Goal: Task Accomplishment & Management: Manage account settings

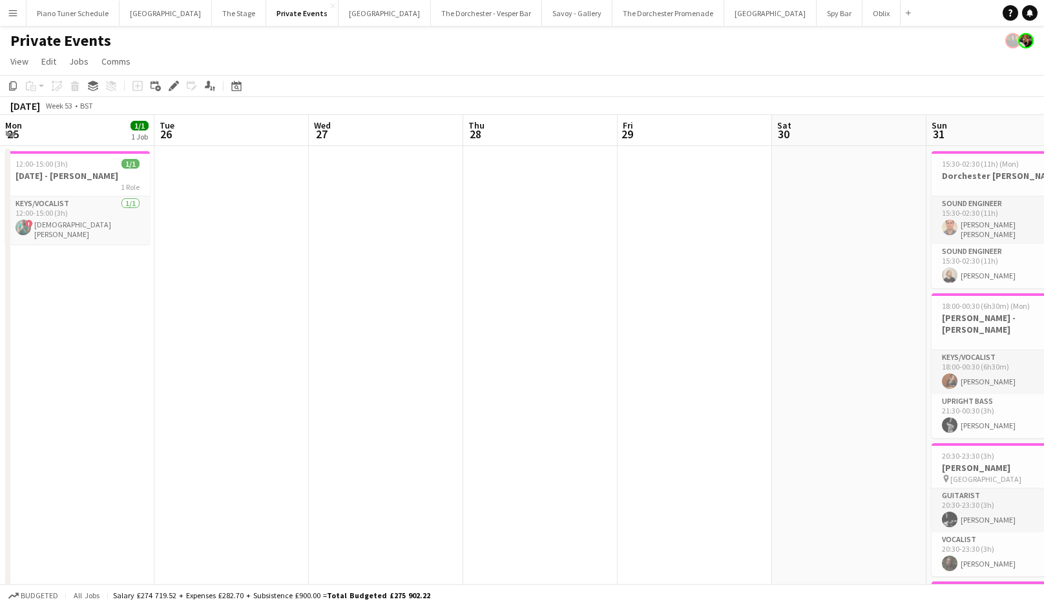
scroll to position [0, 408]
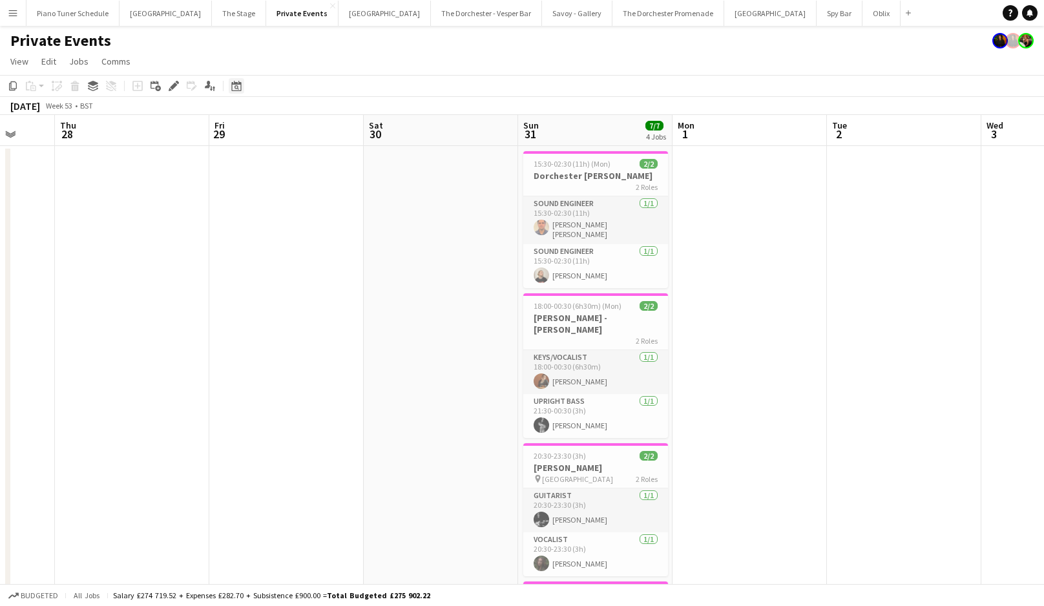
click at [237, 89] on icon at bounding box center [237, 87] width 5 height 5
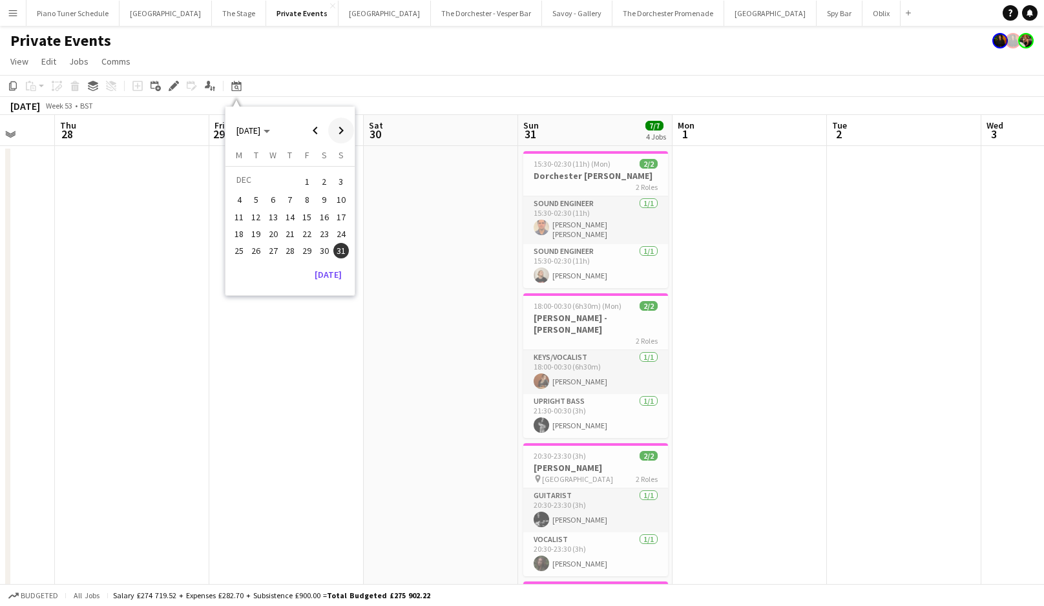
click at [334, 129] on span "Next month" at bounding box center [341, 131] width 26 height 26
click at [260, 136] on span "JAN 2024" at bounding box center [249, 131] width 24 height 12
click at [279, 198] on span "2025" at bounding box center [275, 197] width 26 height 16
click at [331, 215] on span "DEC" at bounding box center [334, 214] width 26 height 16
click at [276, 263] on span "31" at bounding box center [274, 265] width 16 height 16
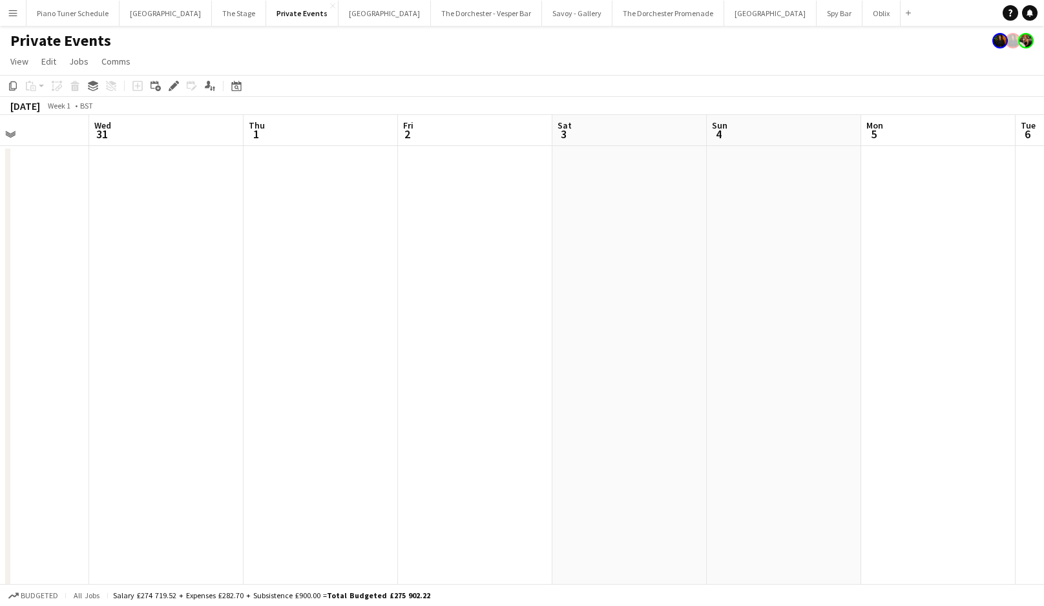
scroll to position [0, 360]
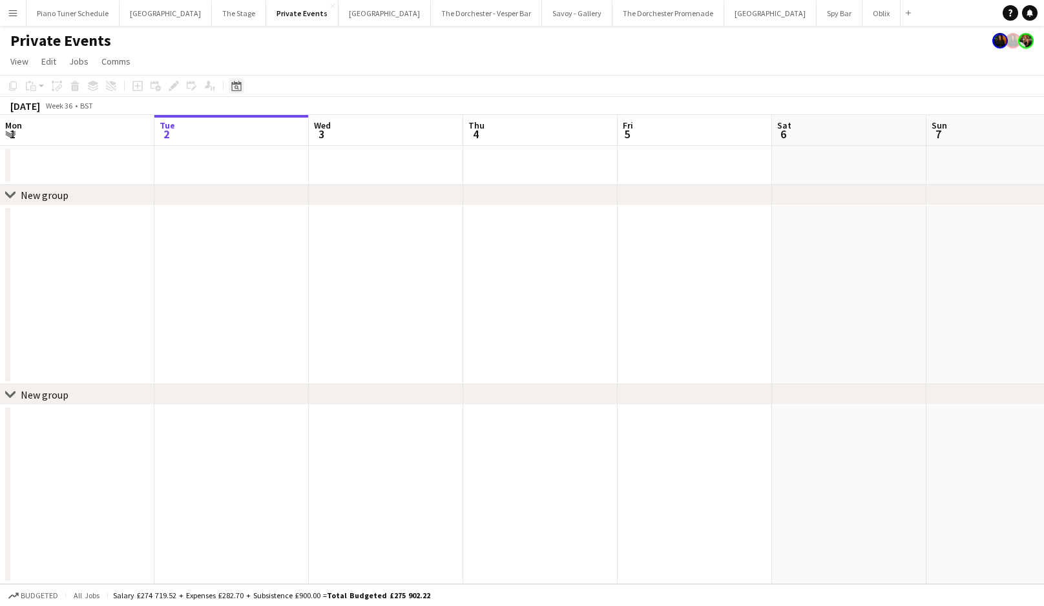
click at [238, 93] on div "Date picker" at bounding box center [237, 86] width 16 height 16
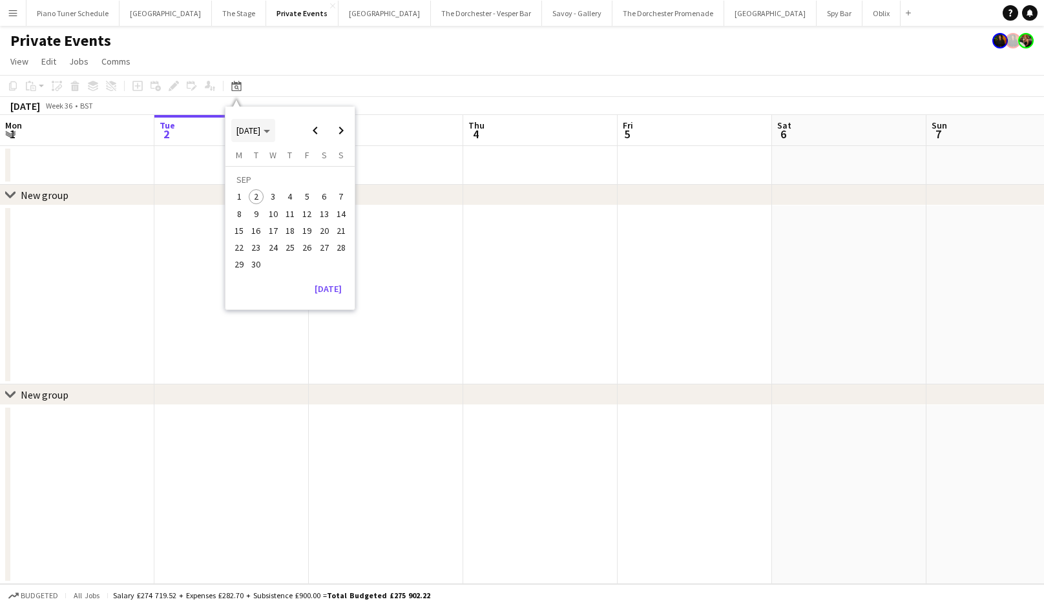
click at [270, 132] on icon "Choose month and year" at bounding box center [267, 131] width 6 height 3
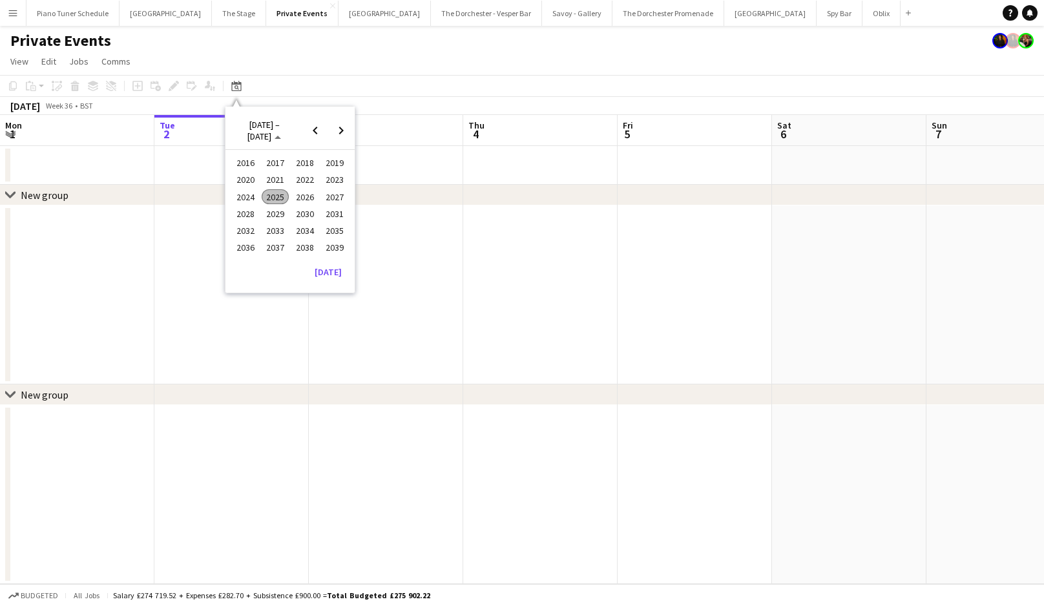
click at [251, 196] on span "2024" at bounding box center [245, 197] width 26 height 16
click at [330, 215] on span "DEC" at bounding box center [334, 214] width 26 height 16
click at [255, 268] on span "31" at bounding box center [257, 268] width 16 height 16
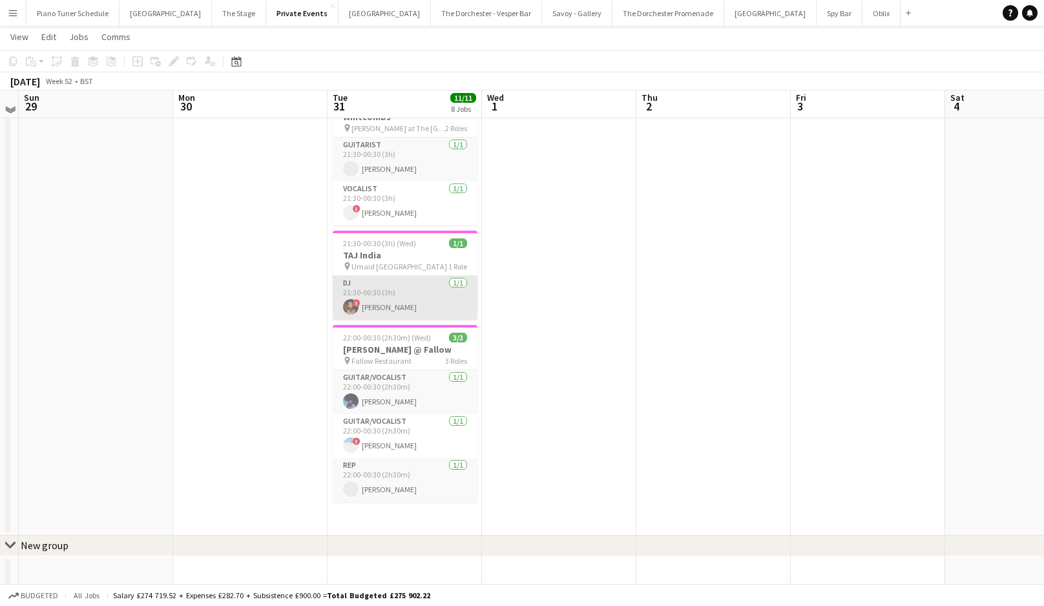
scroll to position [587, 0]
click at [360, 261] on span "Umaid [GEOGRAPHIC_DATA]" at bounding box center [400, 266] width 96 height 10
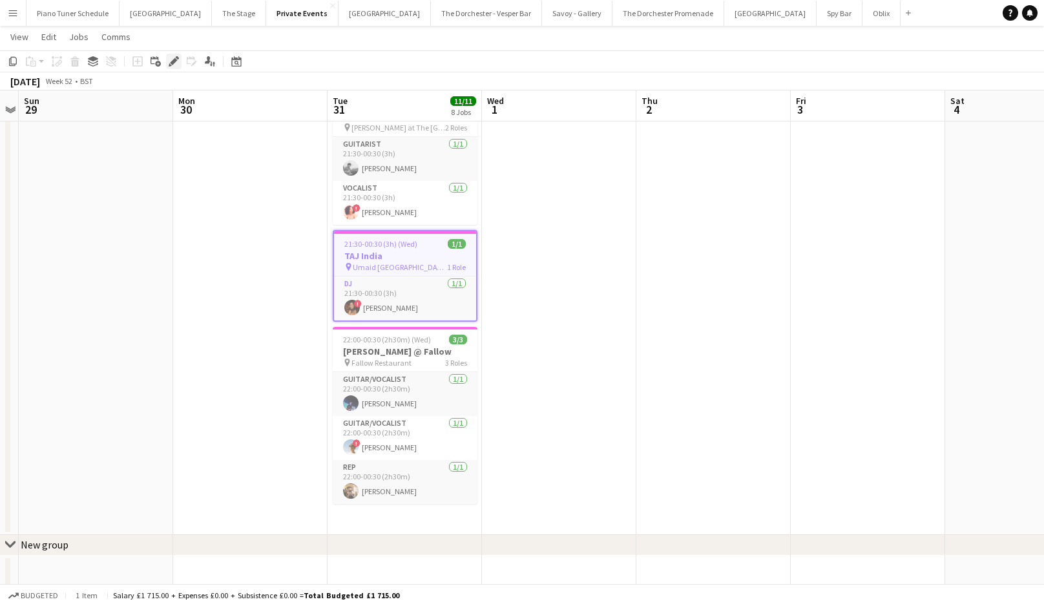
click at [167, 61] on div "Edit" at bounding box center [174, 62] width 16 height 16
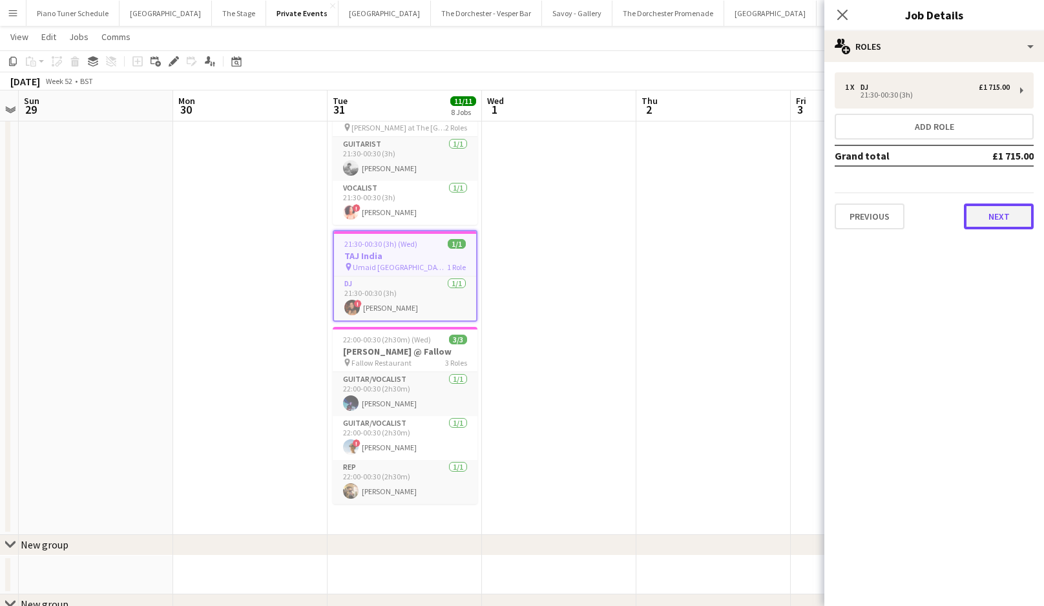
click at [987, 222] on button "Next" at bounding box center [999, 217] width 70 height 26
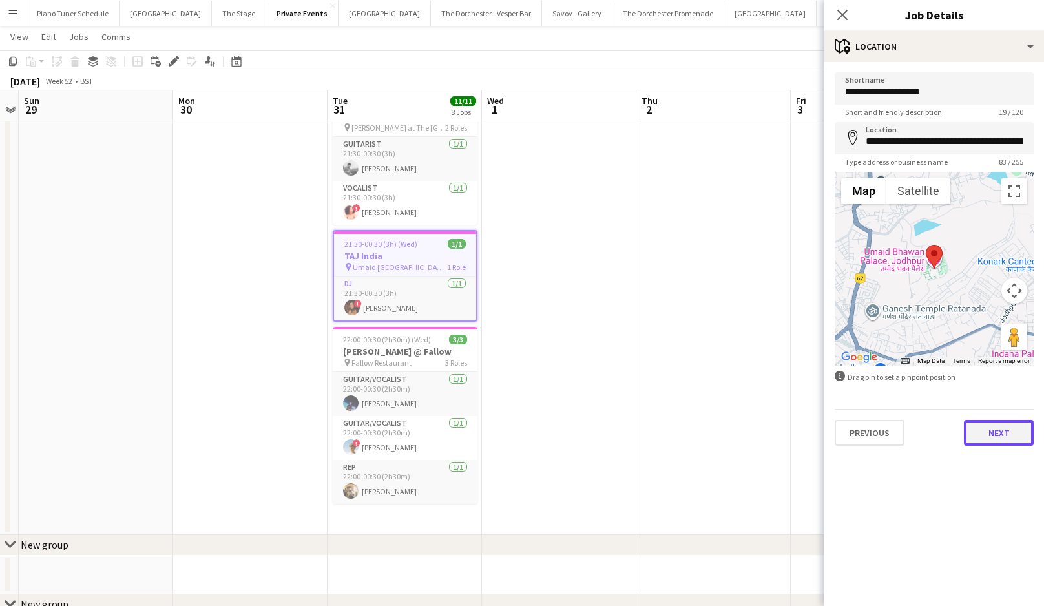
click at [999, 425] on button "Next" at bounding box center [999, 433] width 70 height 26
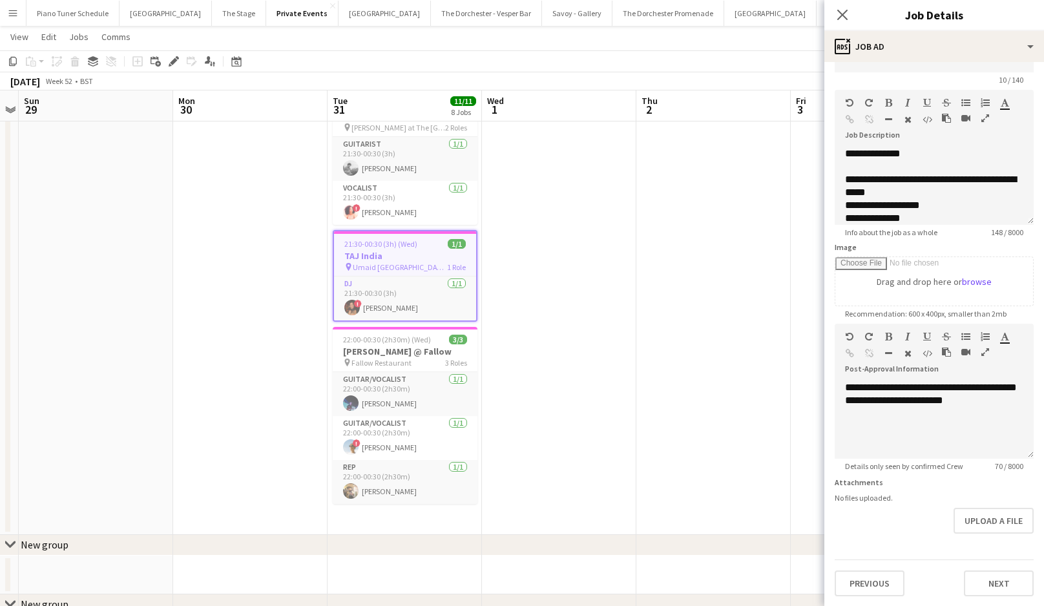
scroll to position [36, 0]
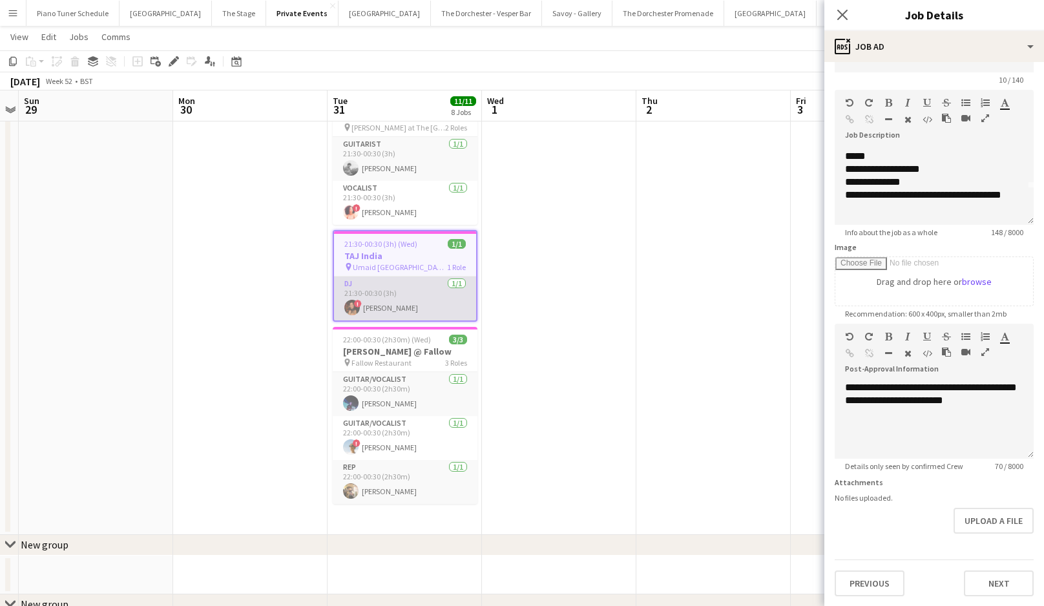
click at [421, 277] on app-card-role "DJ [DATE] 21:30-00:30 (3h) ! [PERSON_NAME]" at bounding box center [405, 299] width 142 height 44
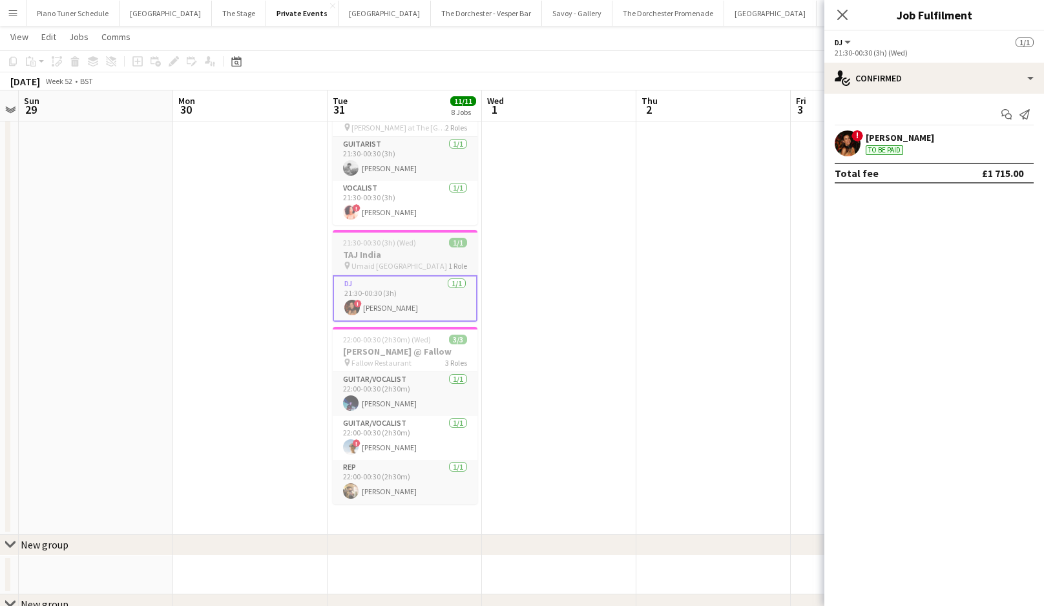
click at [416, 261] on span "Umaid [GEOGRAPHIC_DATA]" at bounding box center [400, 266] width 96 height 10
click at [430, 250] on h3 "TAJ India" at bounding box center [405, 256] width 142 height 12
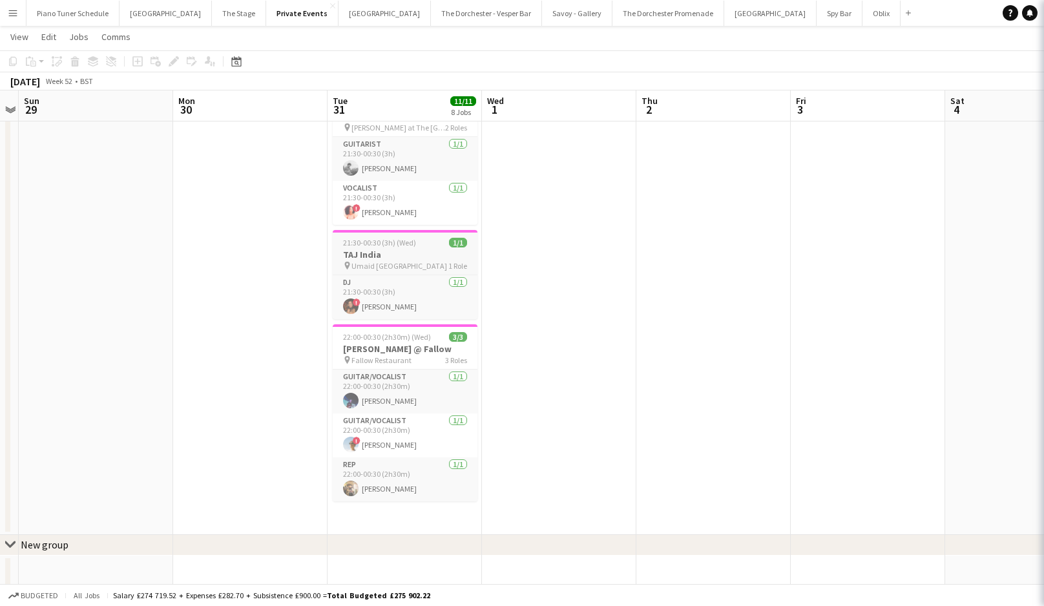
click at [424, 260] on div "pin Umaid Bhawan Palace 1 Role" at bounding box center [405, 265] width 145 height 10
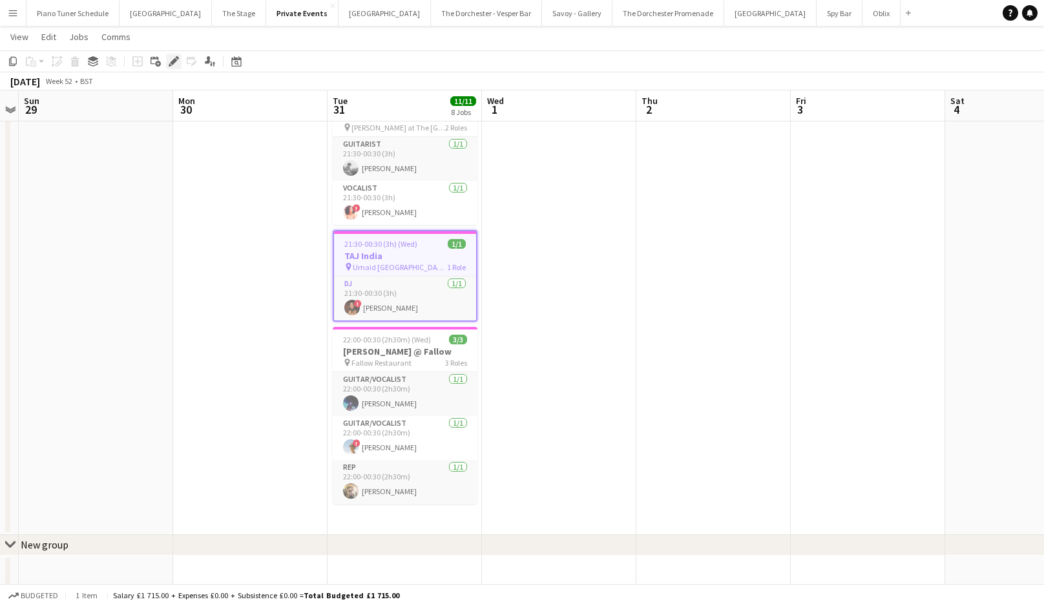
click at [174, 59] on icon at bounding box center [173, 61] width 7 height 7
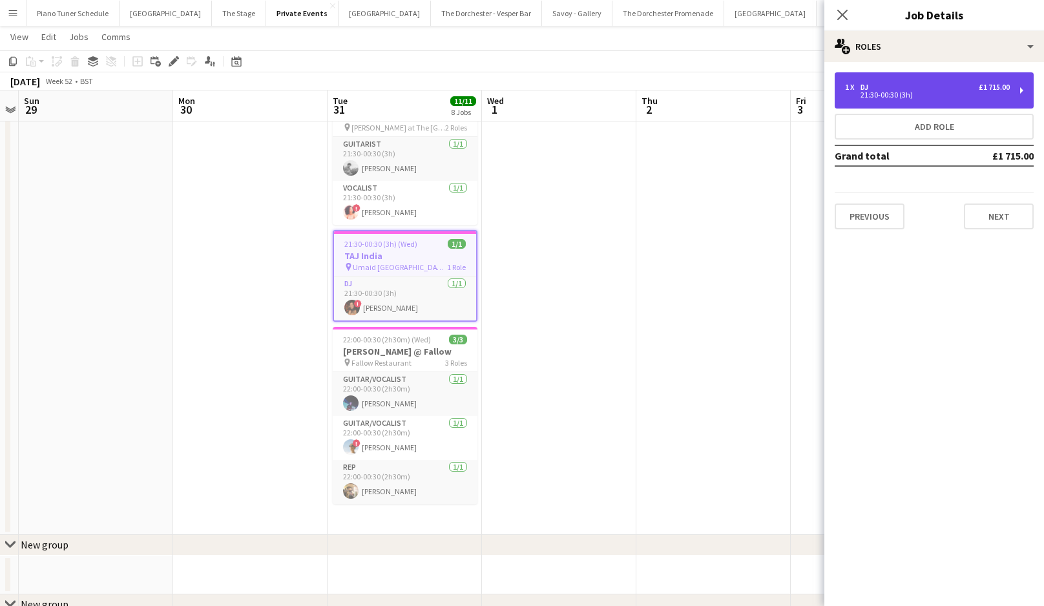
click at [862, 81] on div "1 x DJ £1 715.00 21:30-00:30 (3h)" at bounding box center [934, 90] width 199 height 36
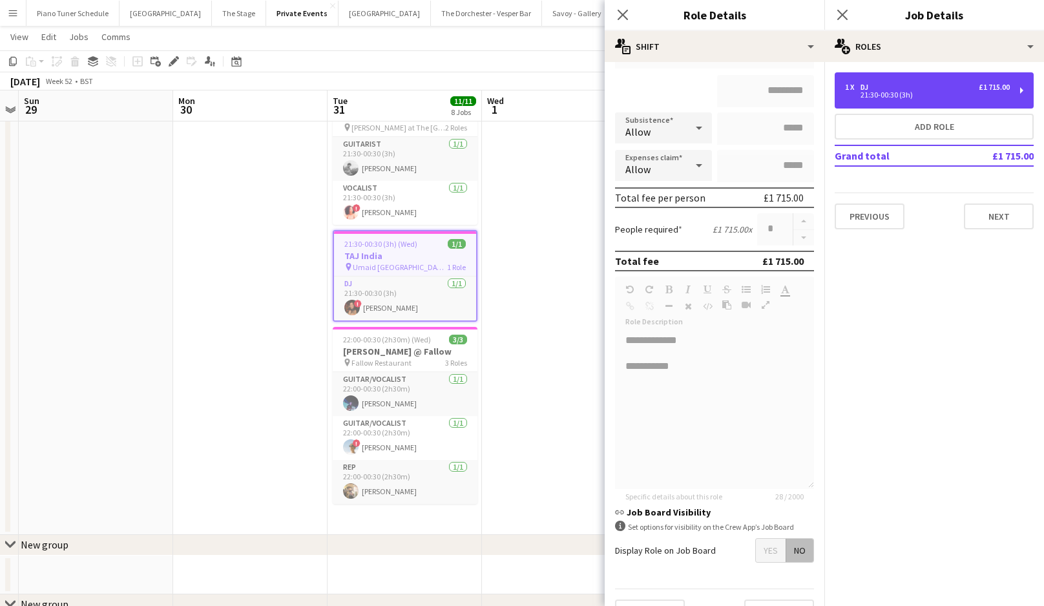
scroll to position [195, 0]
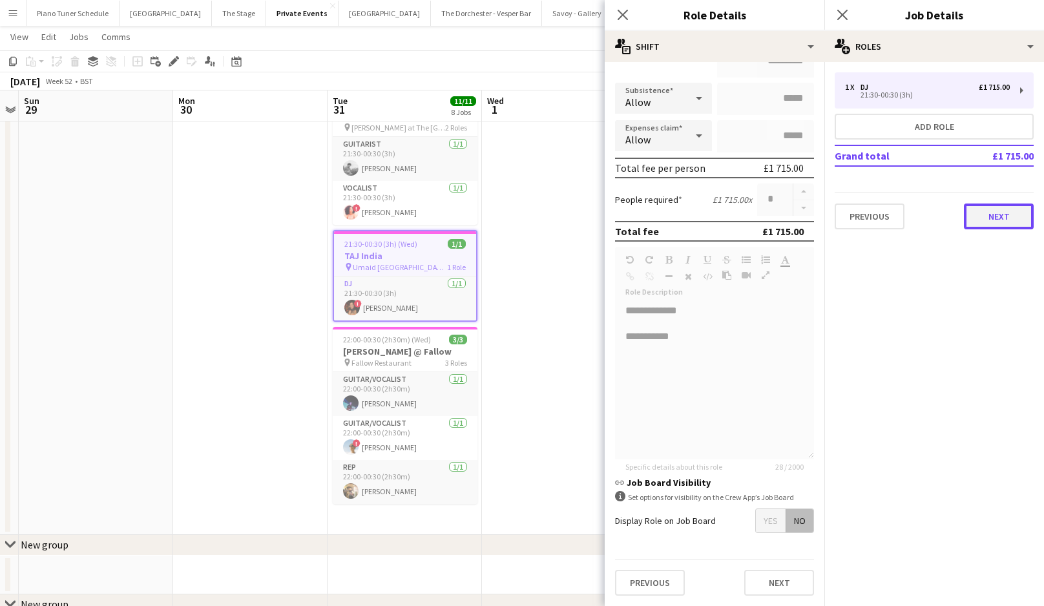
click at [973, 223] on button "Next" at bounding box center [999, 217] width 70 height 26
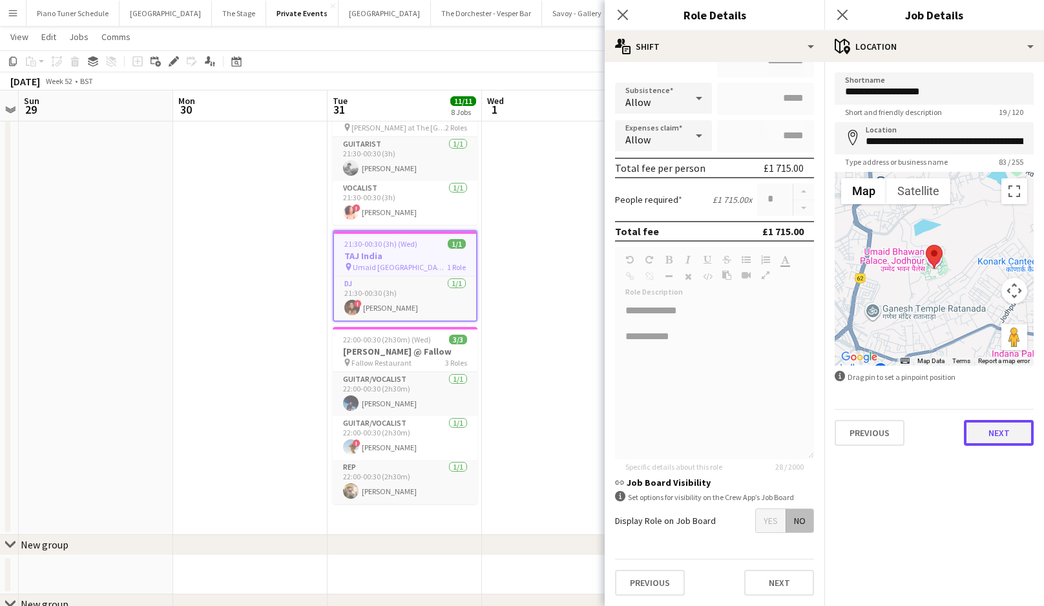
click at [987, 427] on button "Next" at bounding box center [999, 433] width 70 height 26
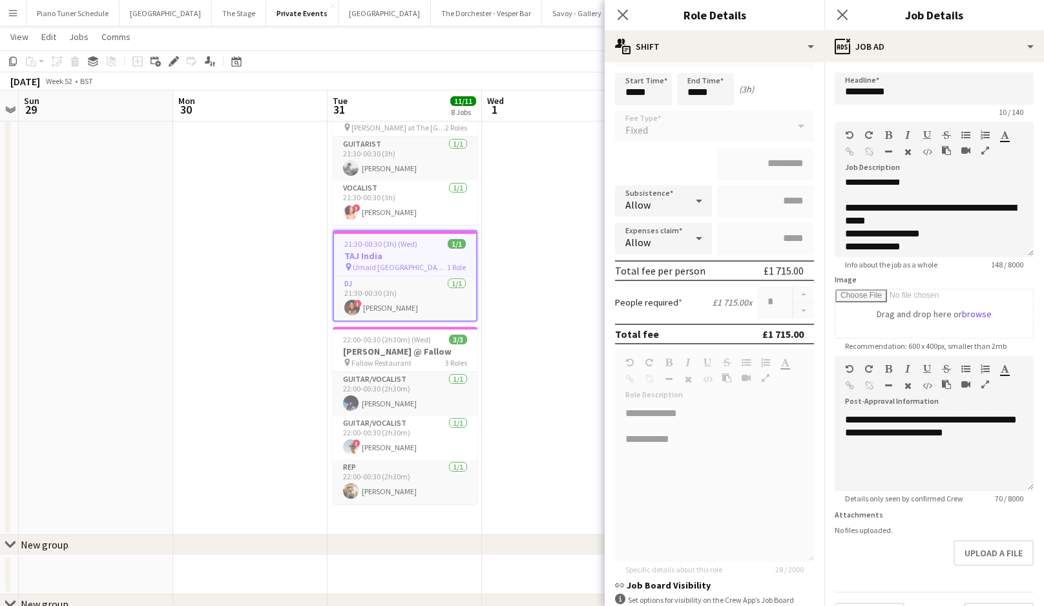
scroll to position [3, 0]
click at [625, 10] on icon "Close pop-in" at bounding box center [623, 14] width 12 height 12
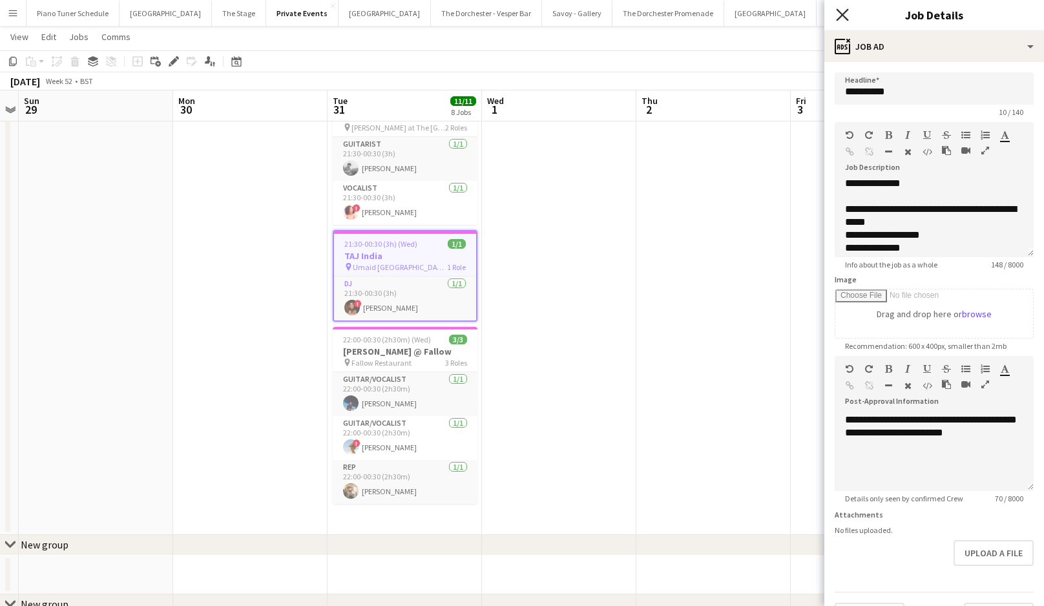
click at [847, 12] on icon "Close pop-in" at bounding box center [842, 14] width 12 height 12
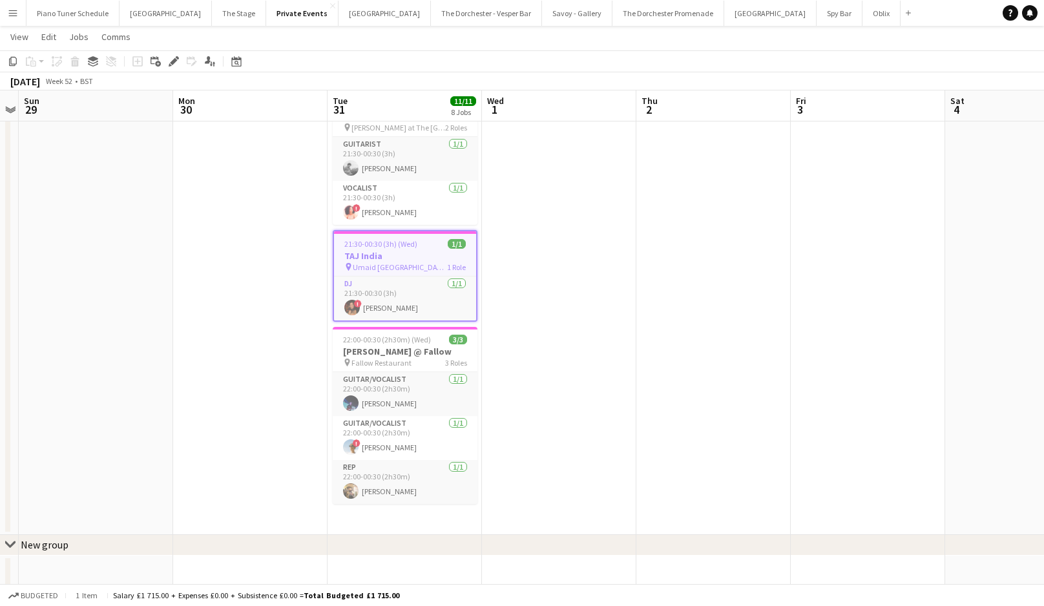
click at [12, 14] on app-icon "Menu" at bounding box center [13, 13] width 10 height 10
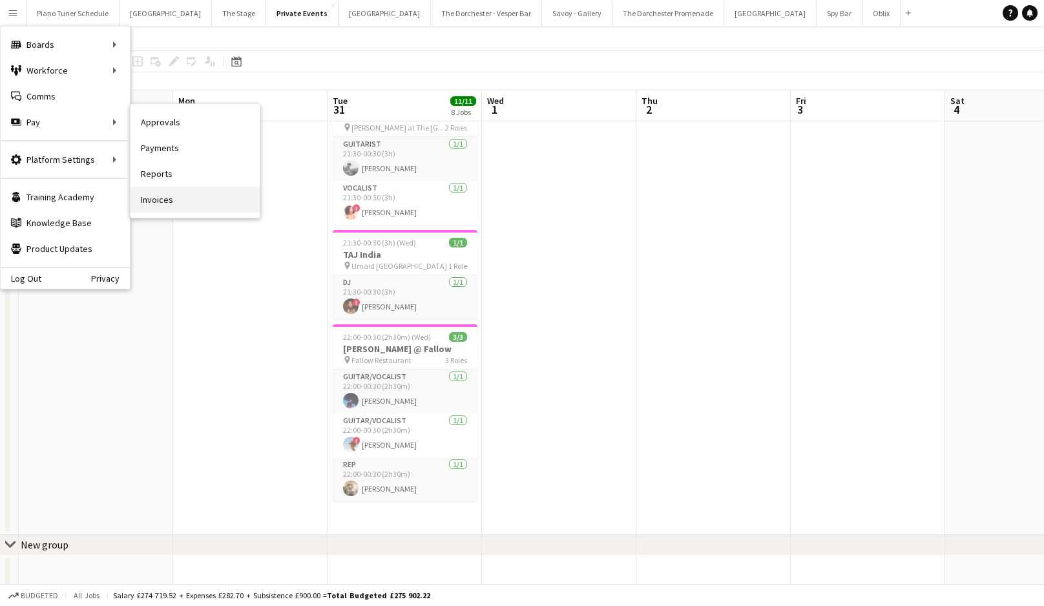
click at [176, 202] on link "Invoices" at bounding box center [195, 200] width 129 height 26
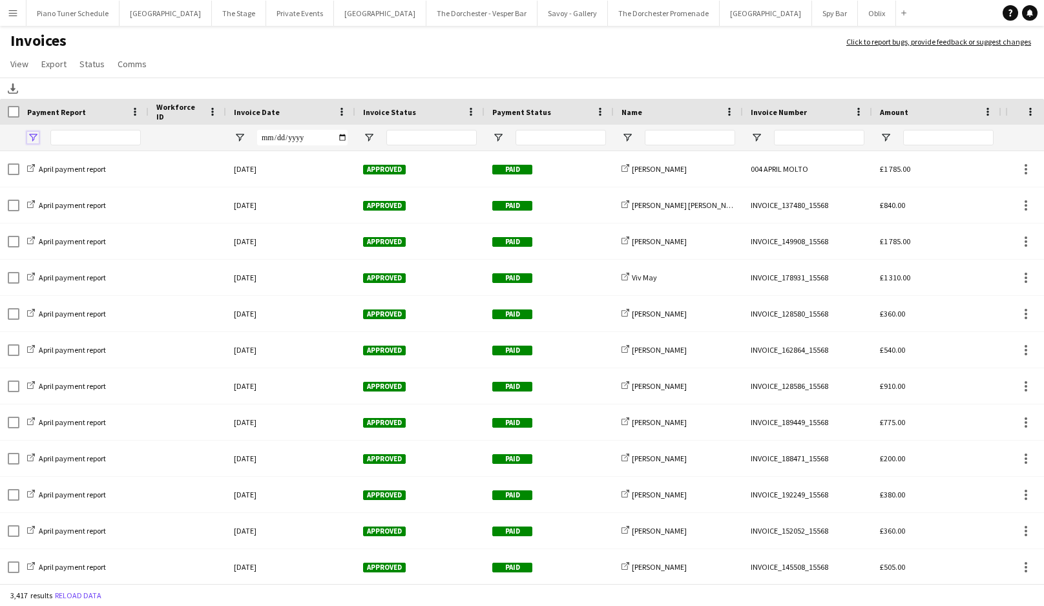
click at [36, 140] on span "Open Filter Menu" at bounding box center [33, 138] width 12 height 12
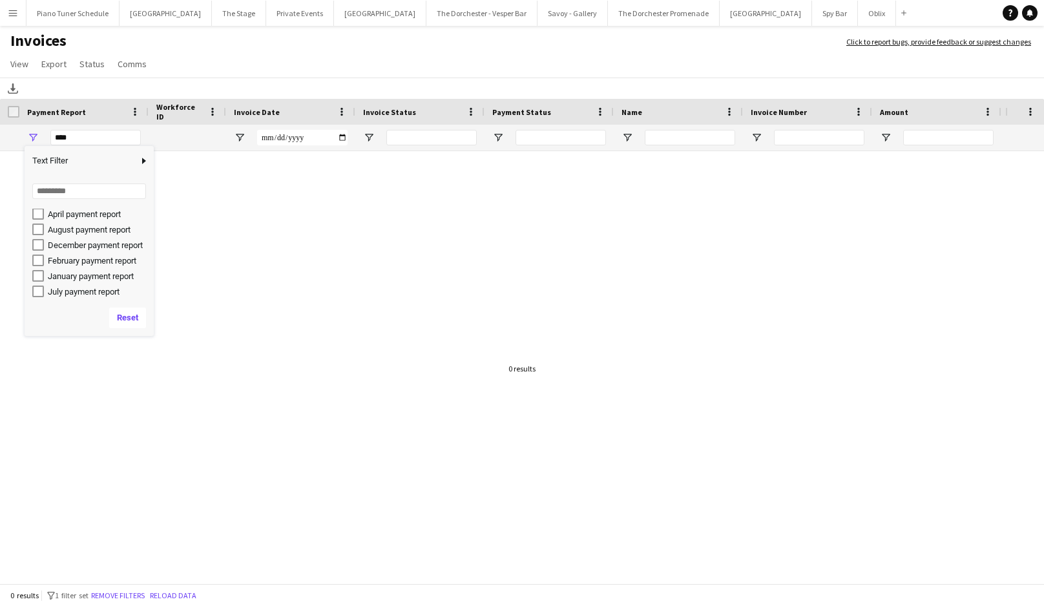
scroll to position [19, 0]
type input "**********"
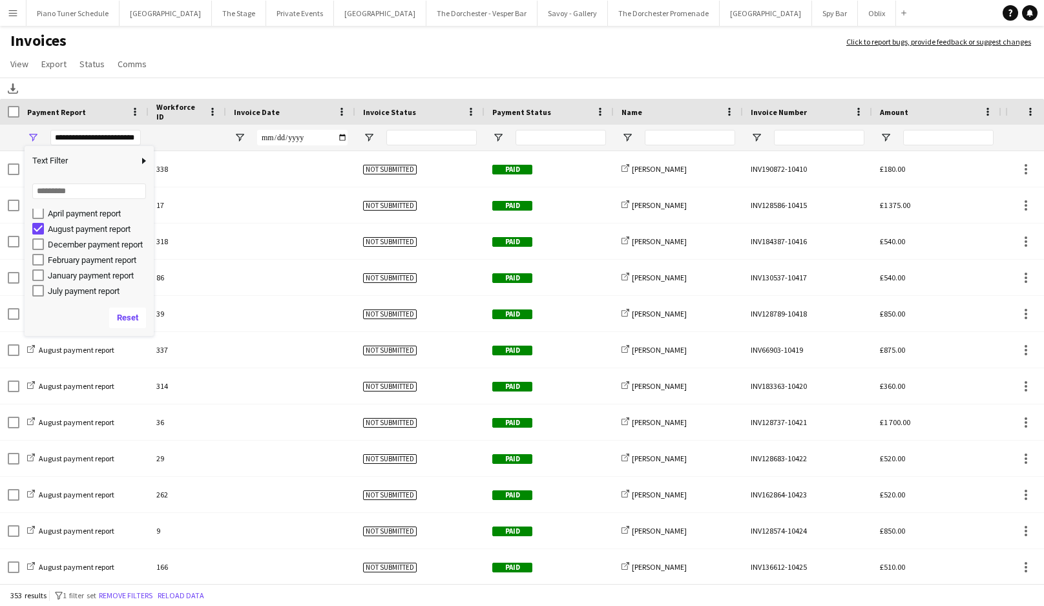
click at [187, 77] on app-page-menu "View Customise view Customise filters Reset Filters Reset View Reset All Export…" at bounding box center [522, 65] width 1044 height 25
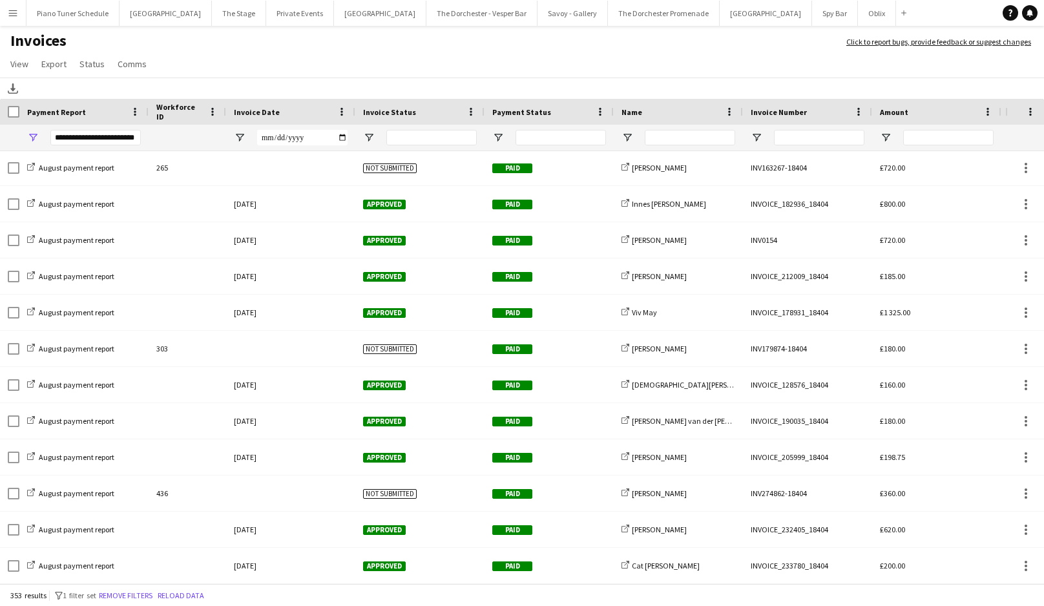
scroll to position [5176, 0]
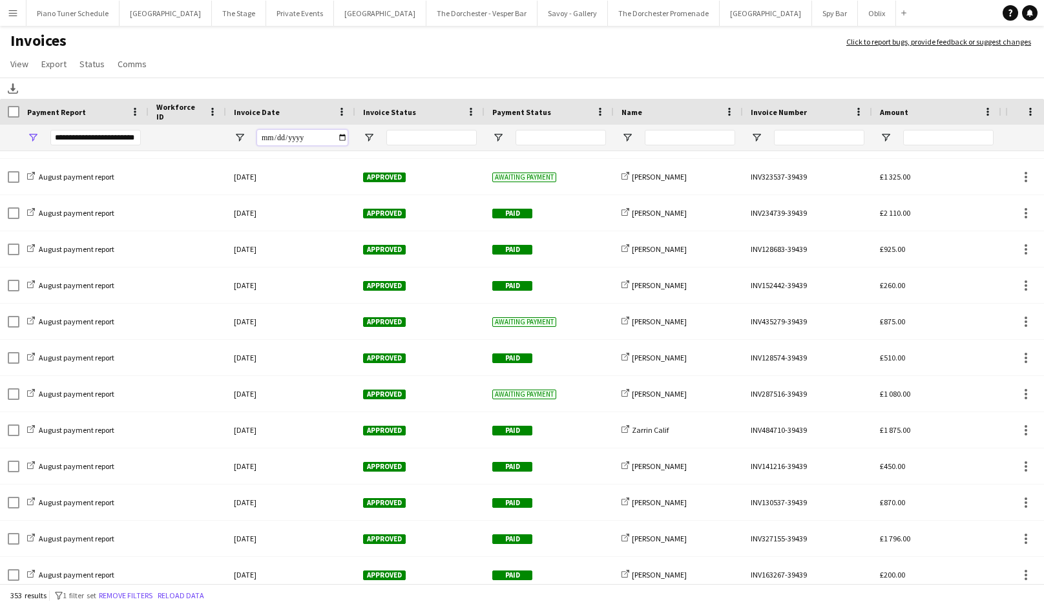
click at [337, 138] on input "Invoice Date Filter Input" at bounding box center [302, 138] width 90 height 16
type input "**********"
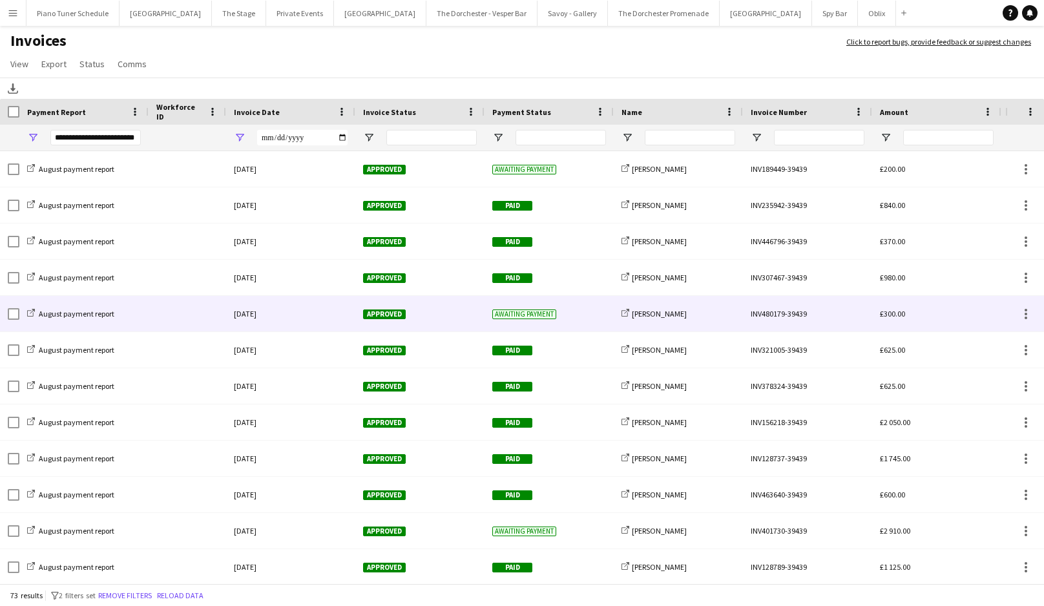
click at [333, 321] on div "[DATE]" at bounding box center [290, 314] width 129 height 36
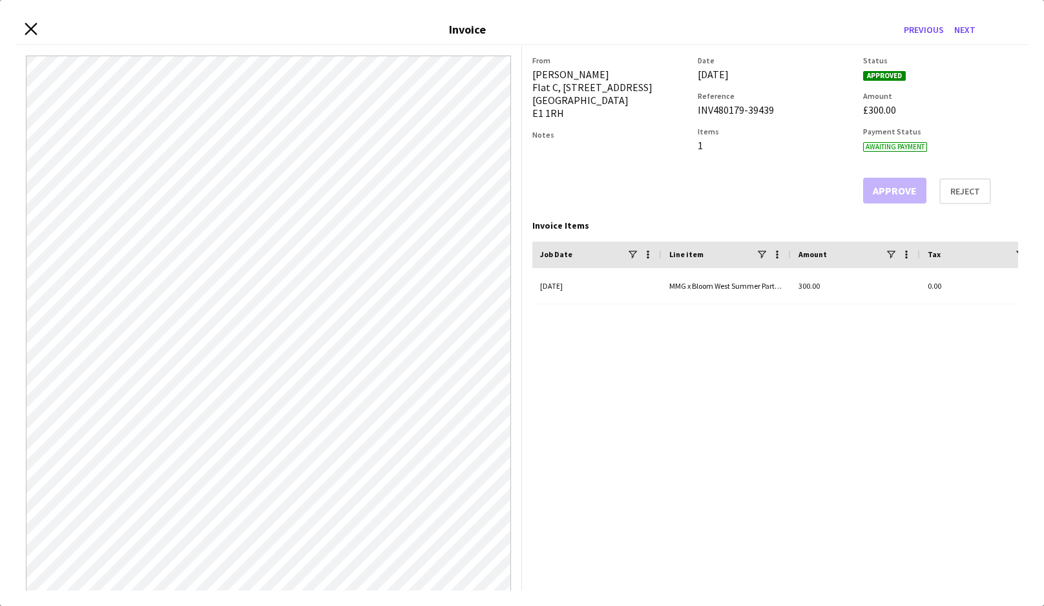
click at [28, 30] on icon at bounding box center [31, 29] width 12 height 12
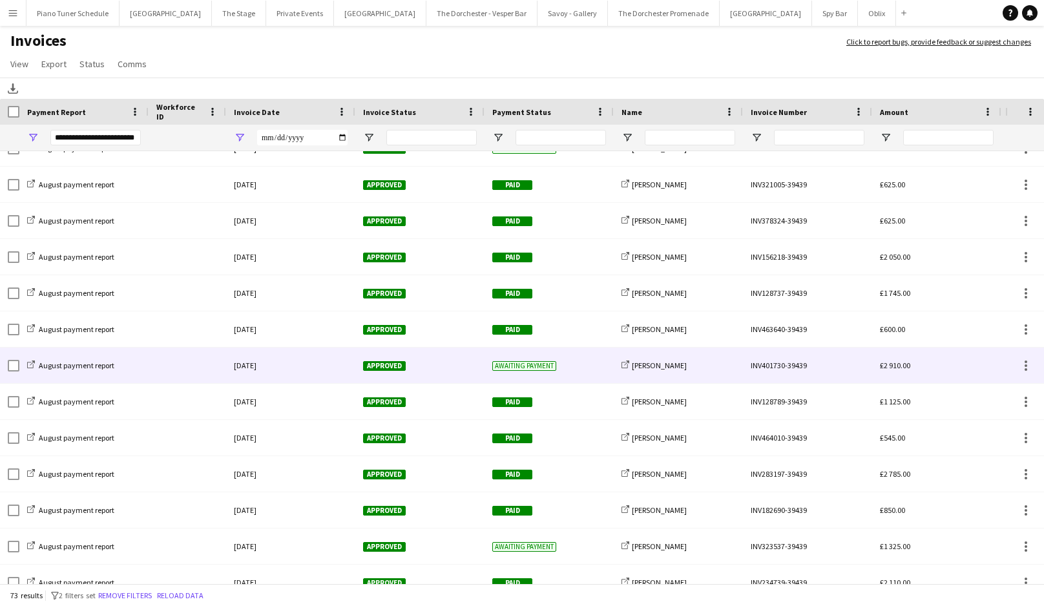
click at [333, 373] on div "[DATE]" at bounding box center [290, 366] width 129 height 36
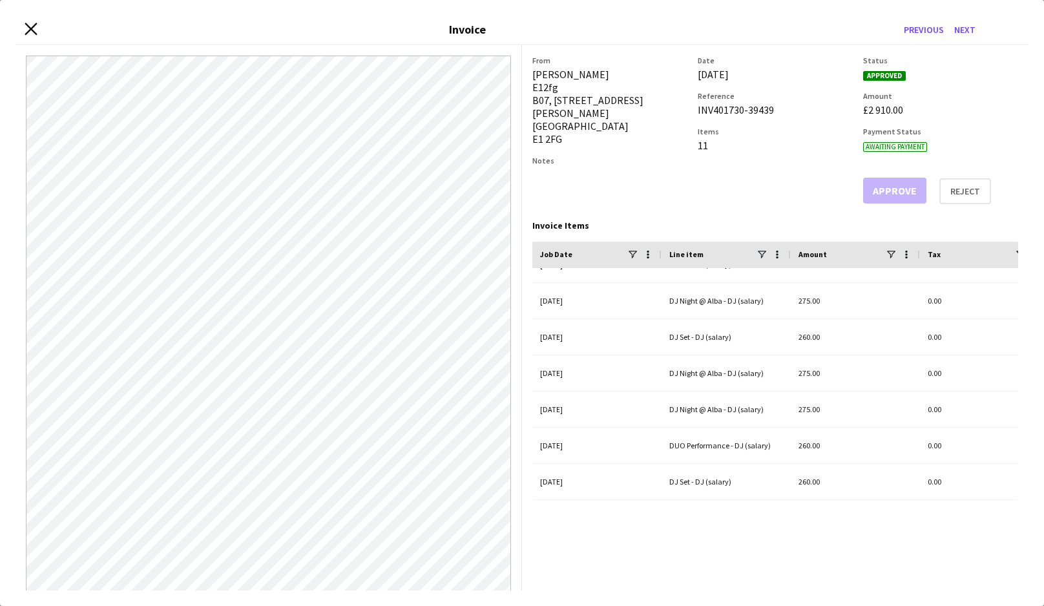
click at [32, 30] on icon at bounding box center [31, 29] width 12 height 12
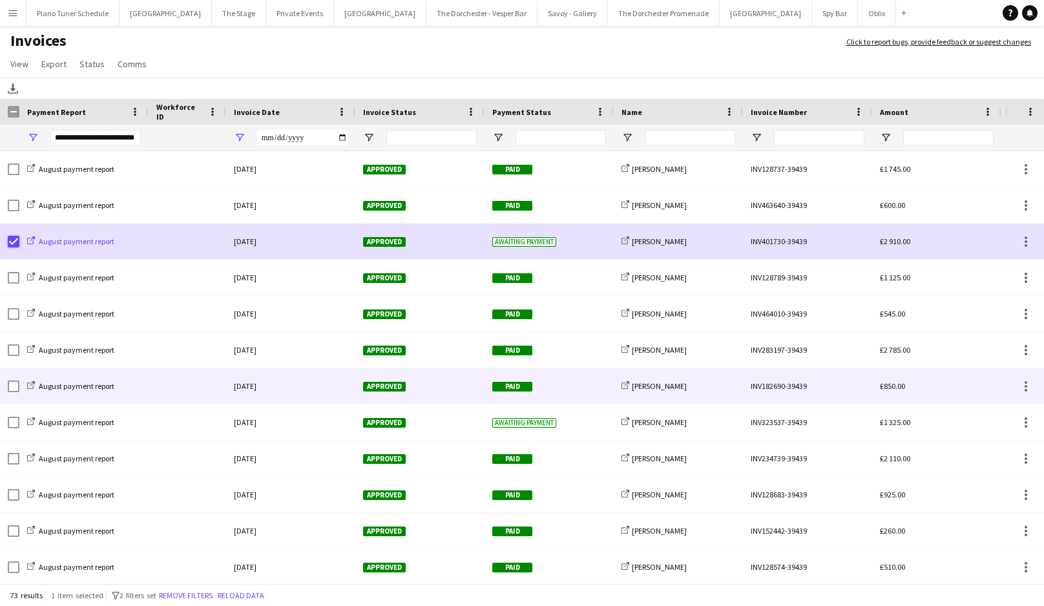
scroll to position [345, 0]
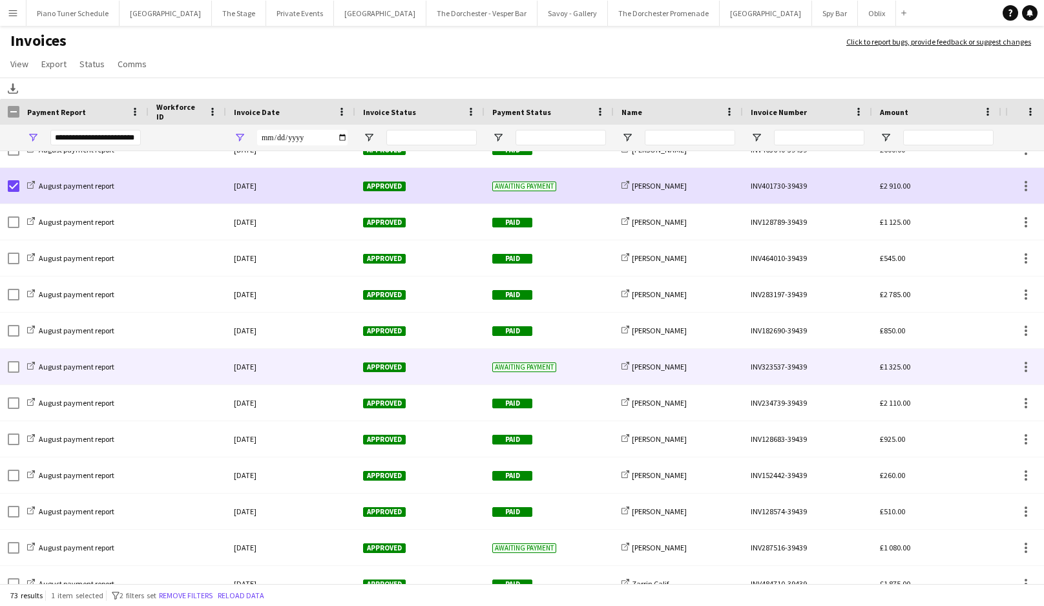
click at [160, 368] on div at bounding box center [188, 367] width 78 height 36
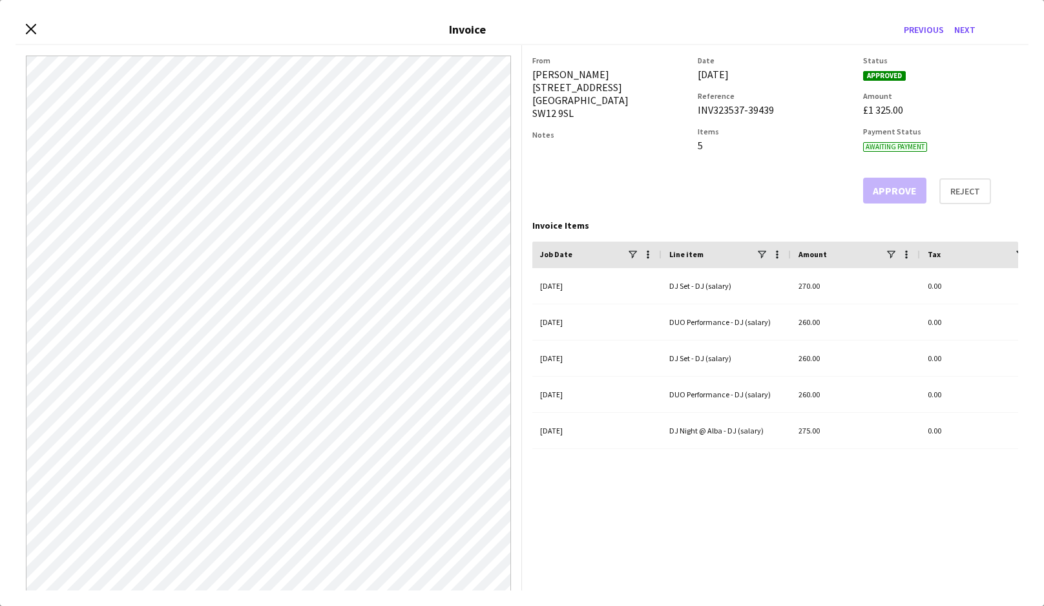
click at [26, 23] on div "Close invoice dialog Invoice Previous Next" at bounding box center [522, 31] width 1013 height 30
click at [28, 26] on icon at bounding box center [31, 29] width 12 height 12
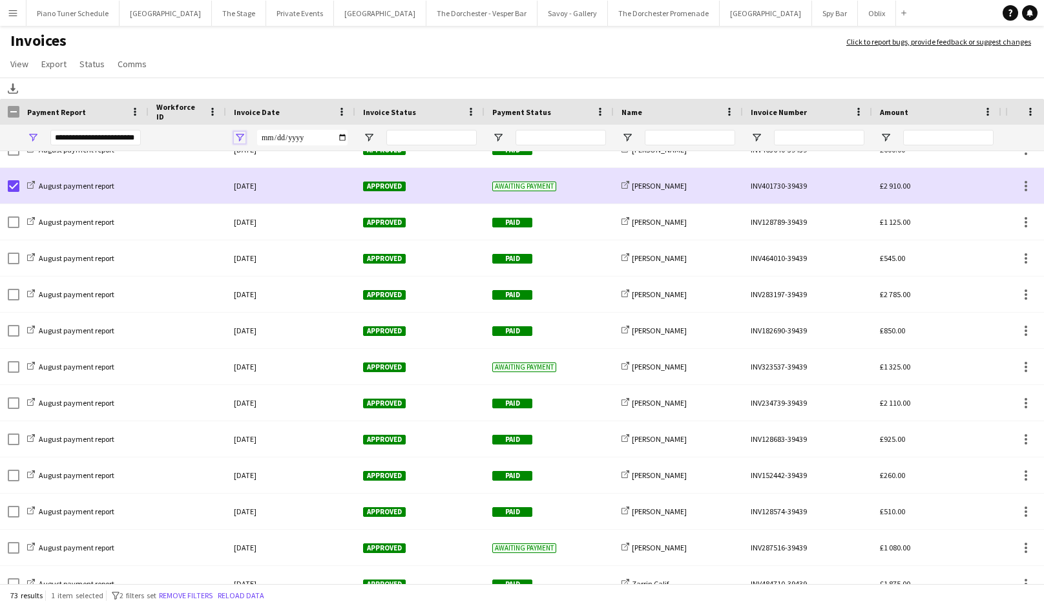
click at [240, 138] on span "Open Filter Menu" at bounding box center [240, 138] width 12 height 12
click at [314, 275] on button "Reset" at bounding box center [320, 276] width 37 height 21
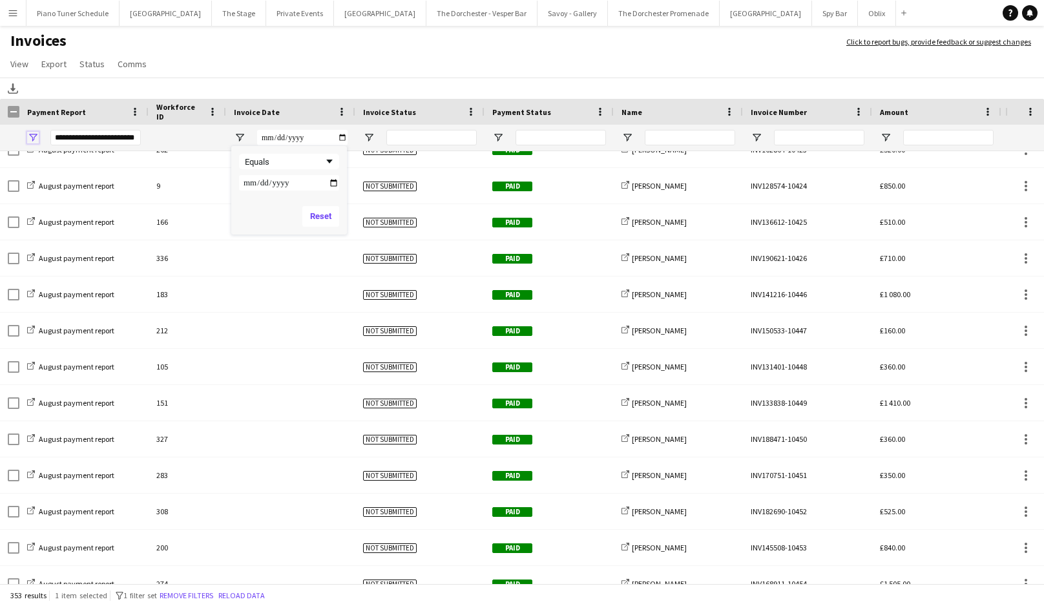
click at [32, 138] on span "Open Filter Menu" at bounding box center [33, 138] width 12 height 12
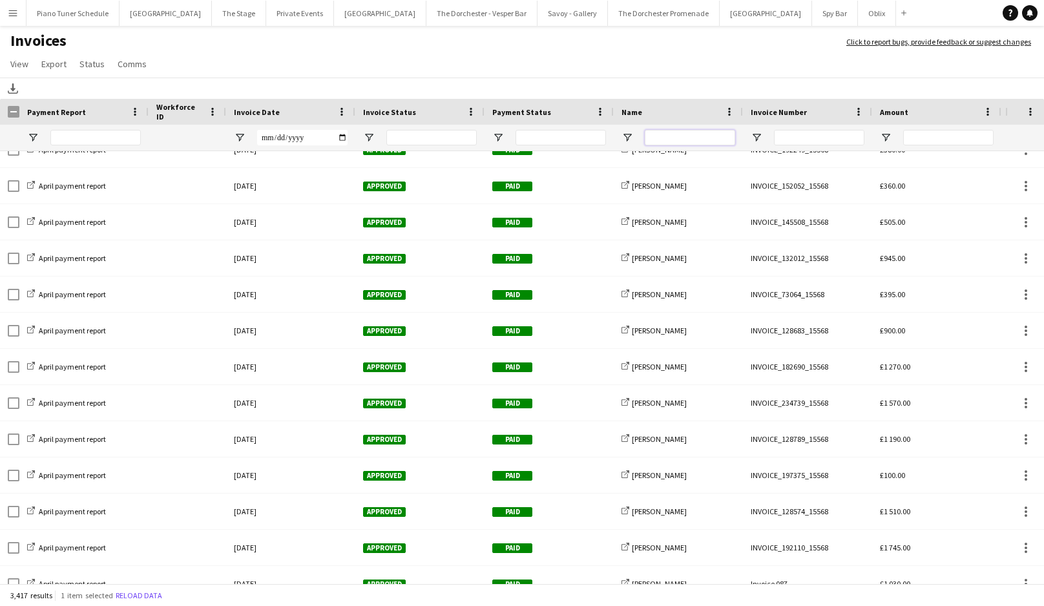
click at [659, 139] on input "Name Filter Input" at bounding box center [690, 138] width 90 height 16
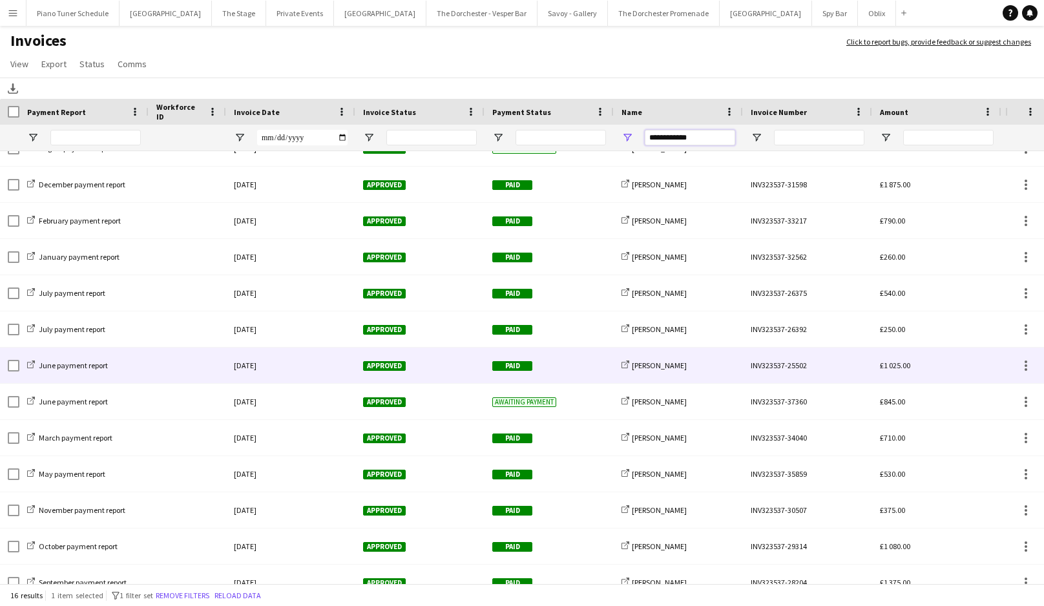
scroll to position [144, 0]
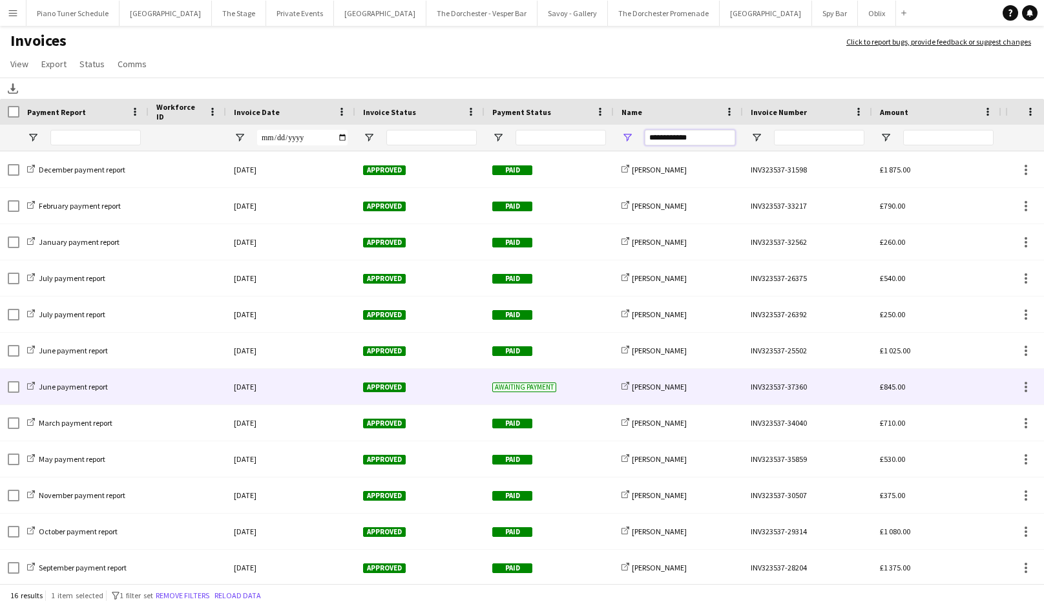
type input "**********"
click at [198, 392] on div at bounding box center [188, 387] width 78 height 36
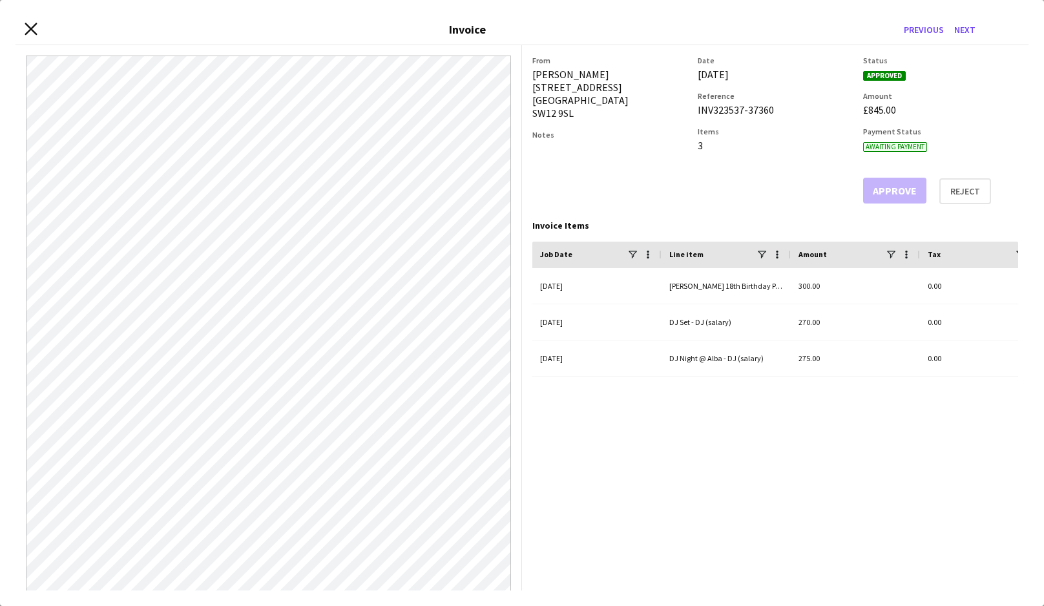
click at [28, 29] on icon "Close invoice dialog" at bounding box center [31, 29] width 12 height 12
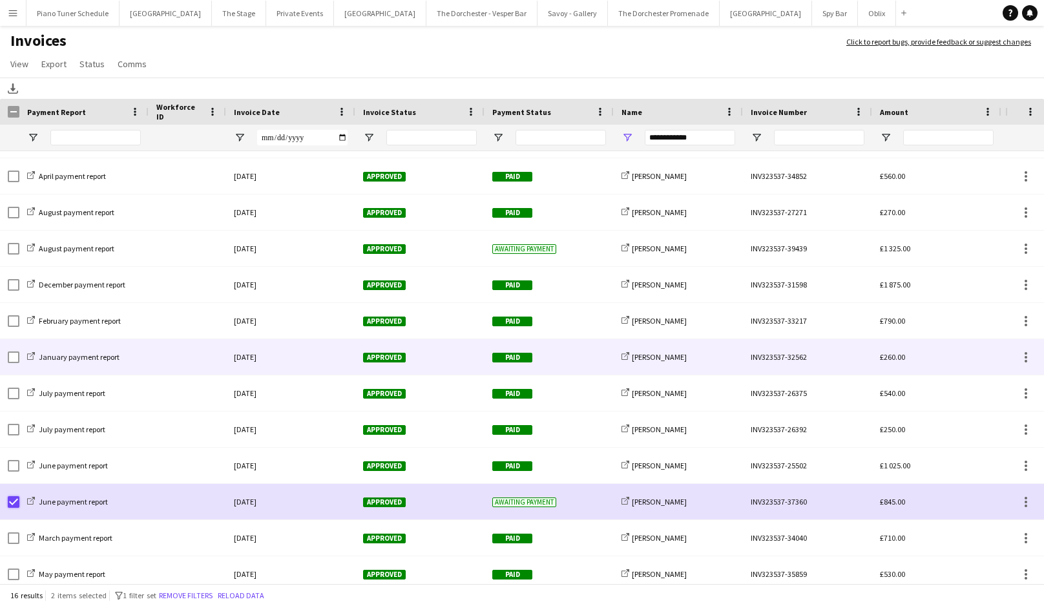
scroll to position [26, 0]
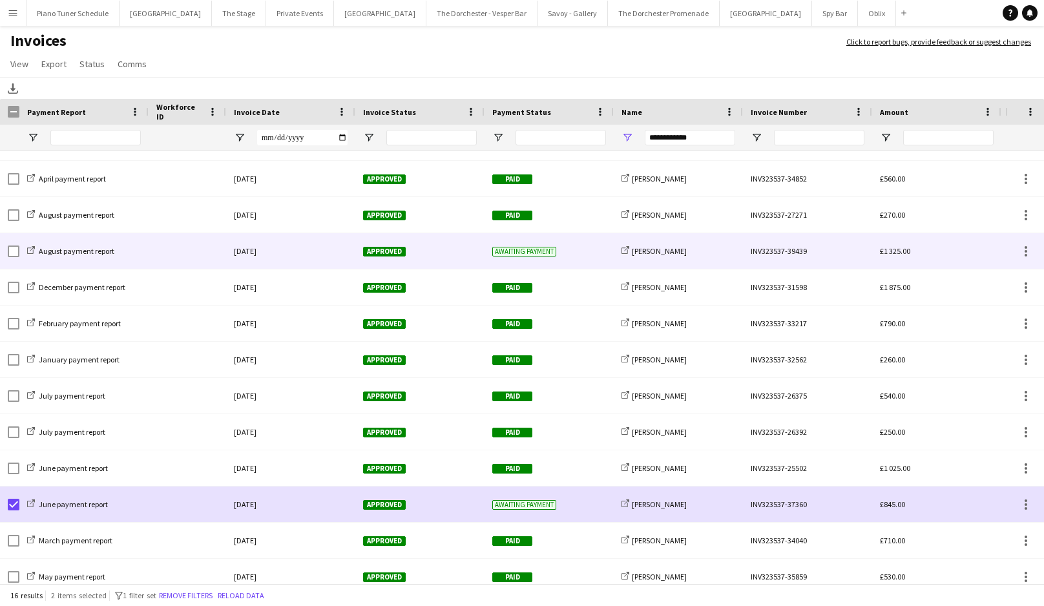
click at [195, 257] on div at bounding box center [188, 251] width 78 height 36
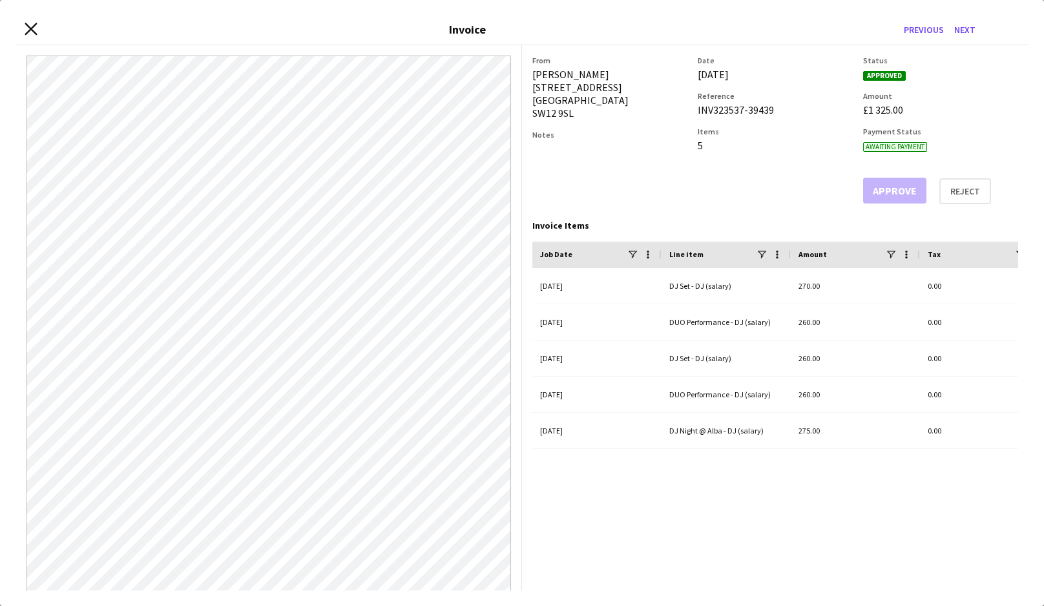
click at [26, 24] on icon at bounding box center [31, 29] width 12 height 12
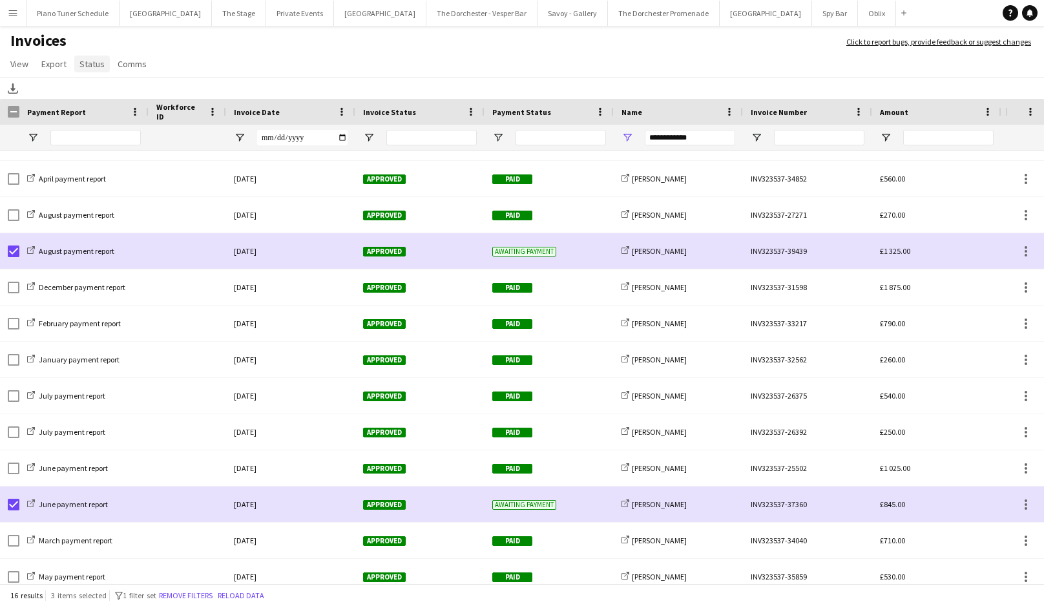
click at [87, 60] on span "Status" at bounding box center [91, 64] width 25 height 12
click at [143, 149] on link "Mark as paid" at bounding box center [134, 146] width 121 height 27
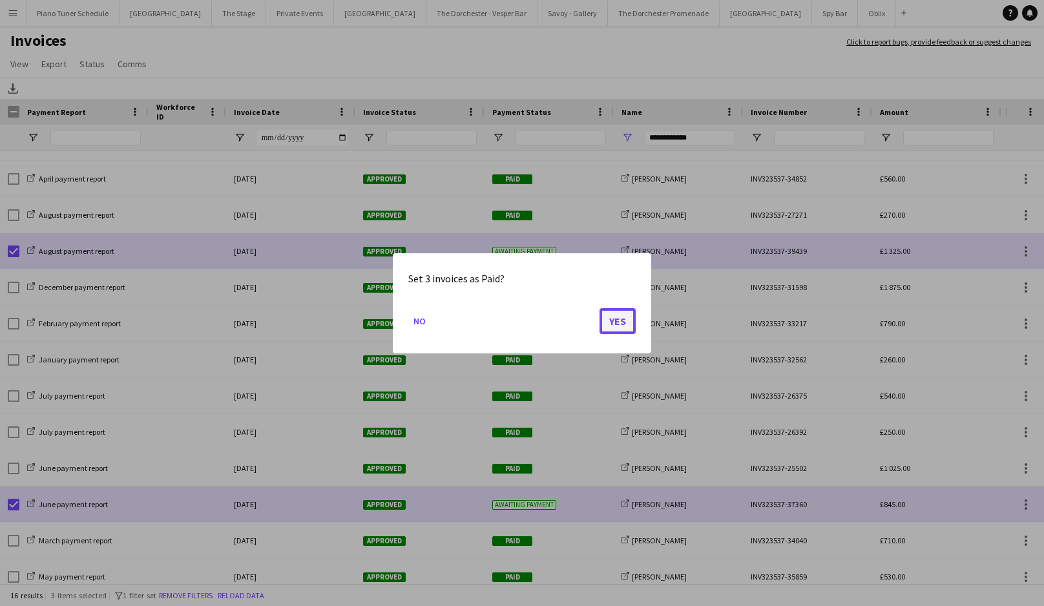
click at [630, 321] on button "Yes" at bounding box center [618, 321] width 36 height 26
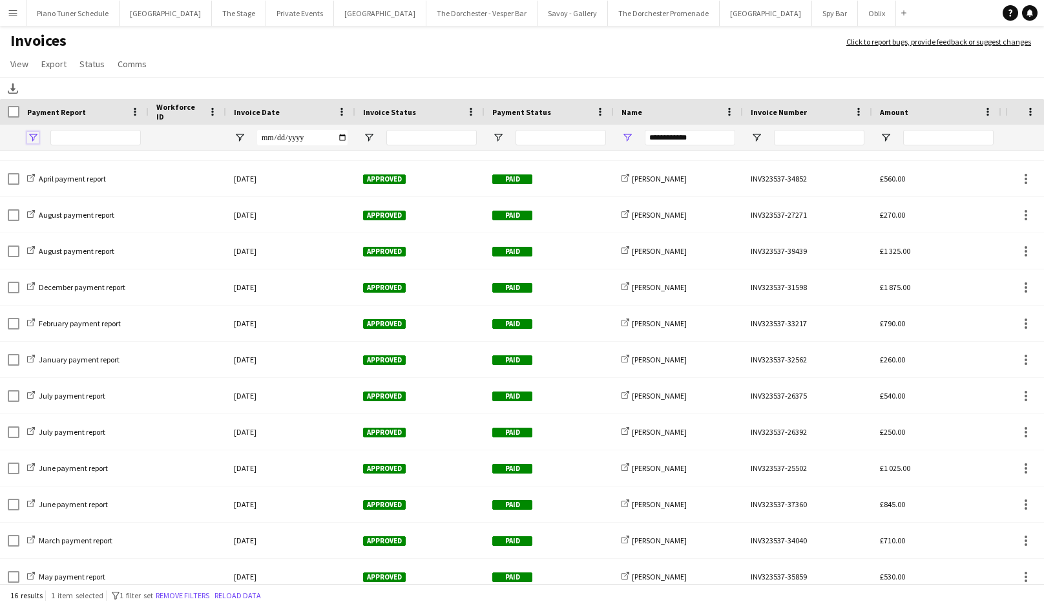
click at [36, 139] on span "Open Filter Menu" at bounding box center [33, 138] width 12 height 12
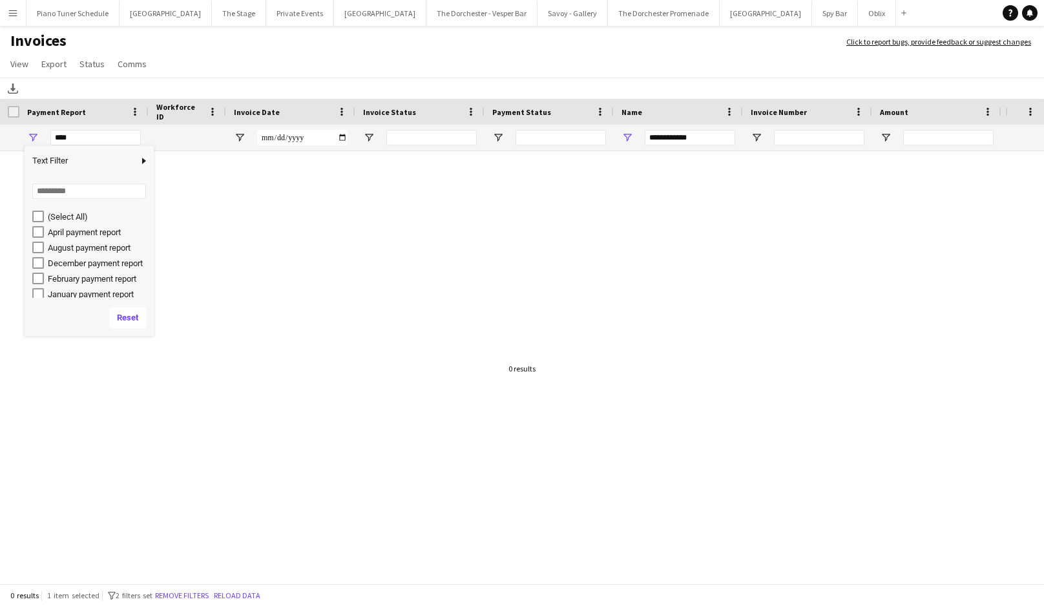
scroll to position [22, 0]
type input "**********"
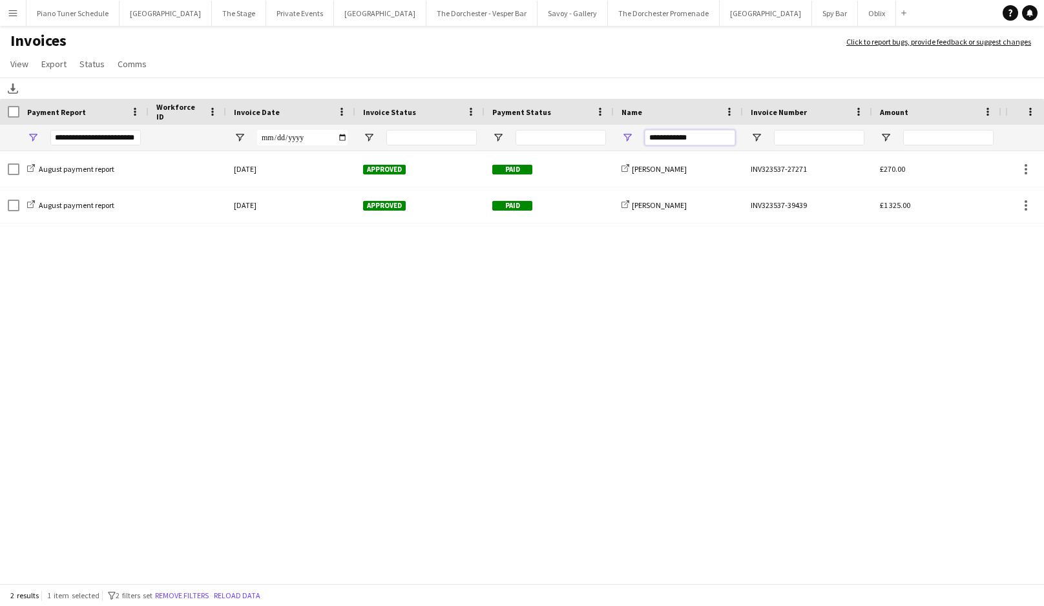
drag, startPoint x: 703, startPoint y: 140, endPoint x: 644, endPoint y: 136, distance: 58.3
click at [645, 136] on input "**********" at bounding box center [690, 138] width 90 height 16
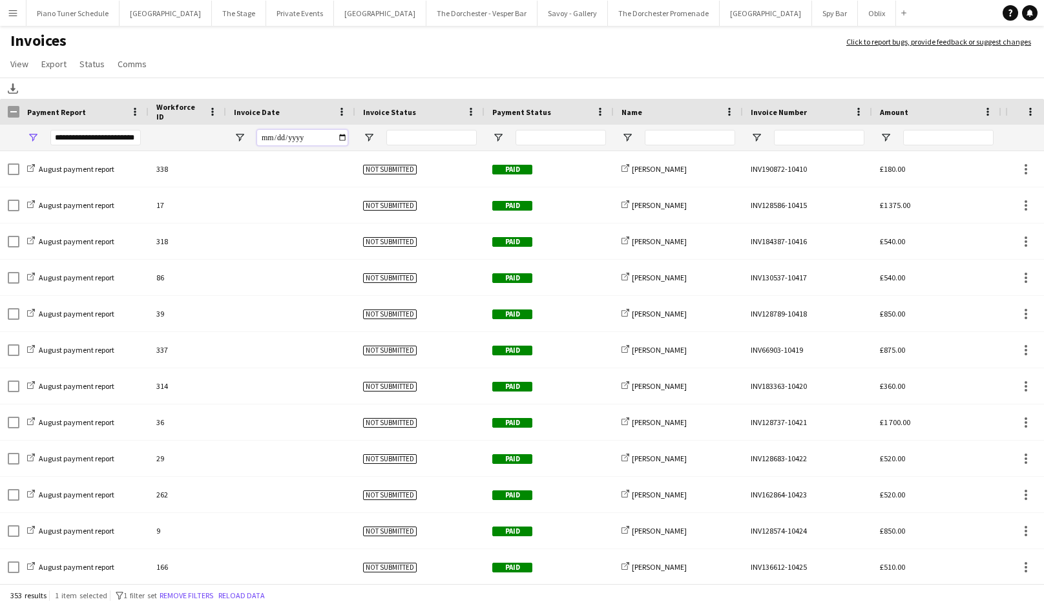
click at [340, 137] on input "Invoice Date Filter Input" at bounding box center [302, 138] width 90 height 16
type input "**********"
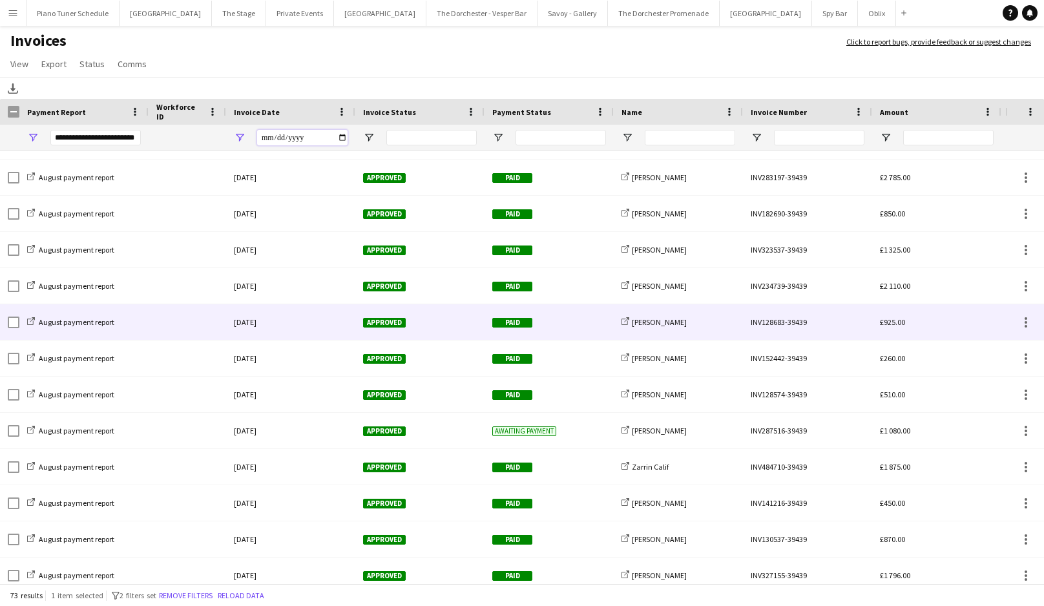
scroll to position [462, 0]
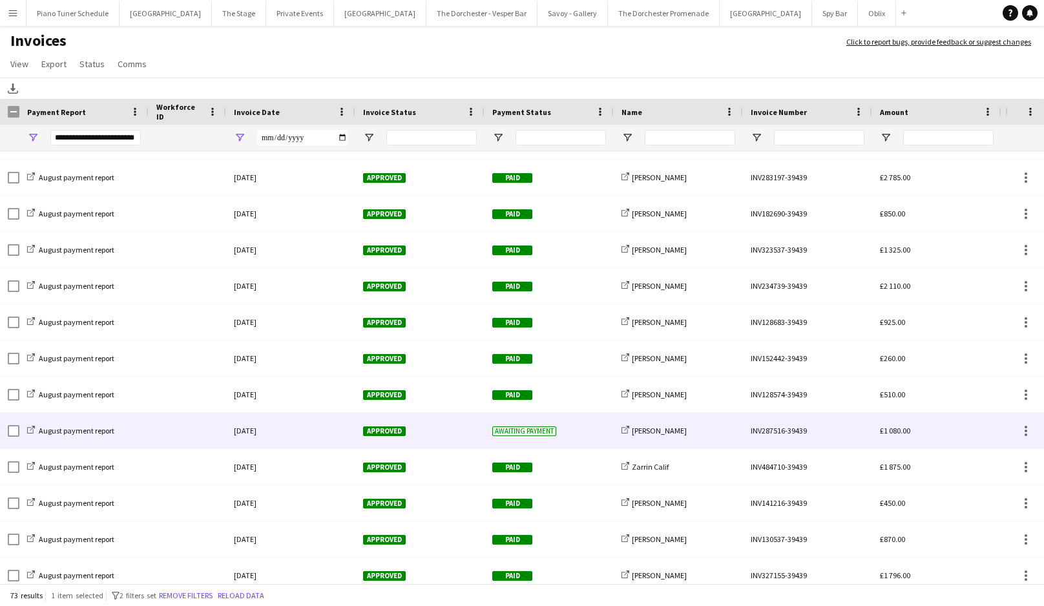
click at [330, 442] on div "[DATE]" at bounding box center [290, 431] width 129 height 36
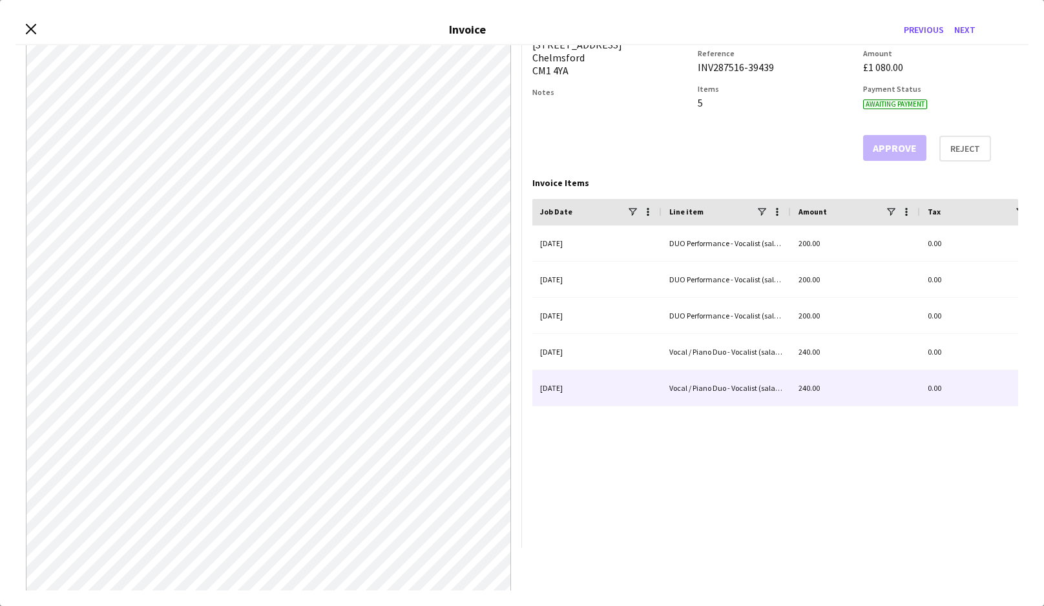
scroll to position [0, 0]
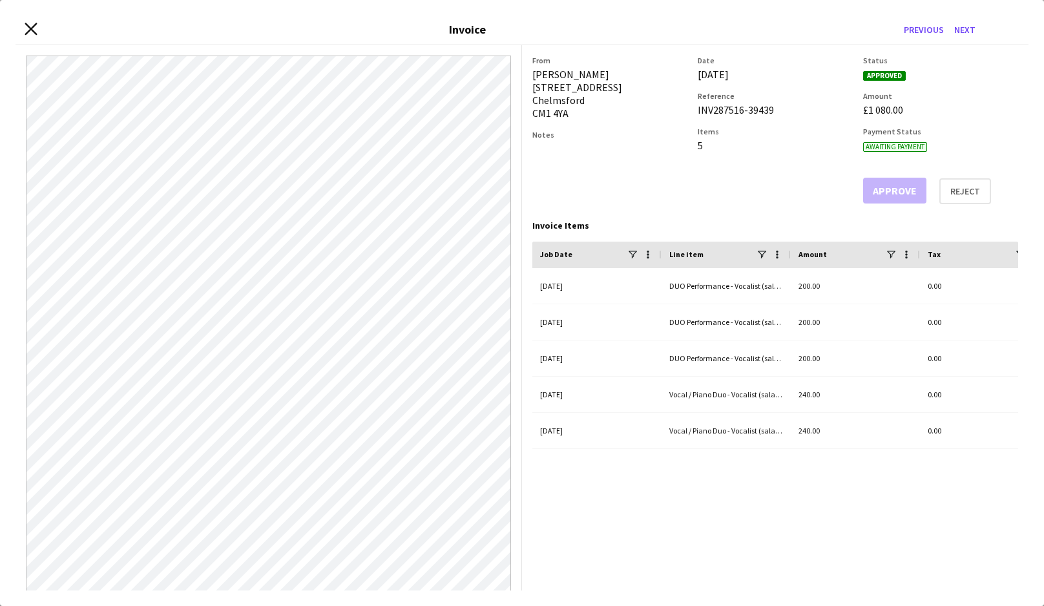
click at [32, 23] on icon "Close invoice dialog" at bounding box center [31, 29] width 12 height 12
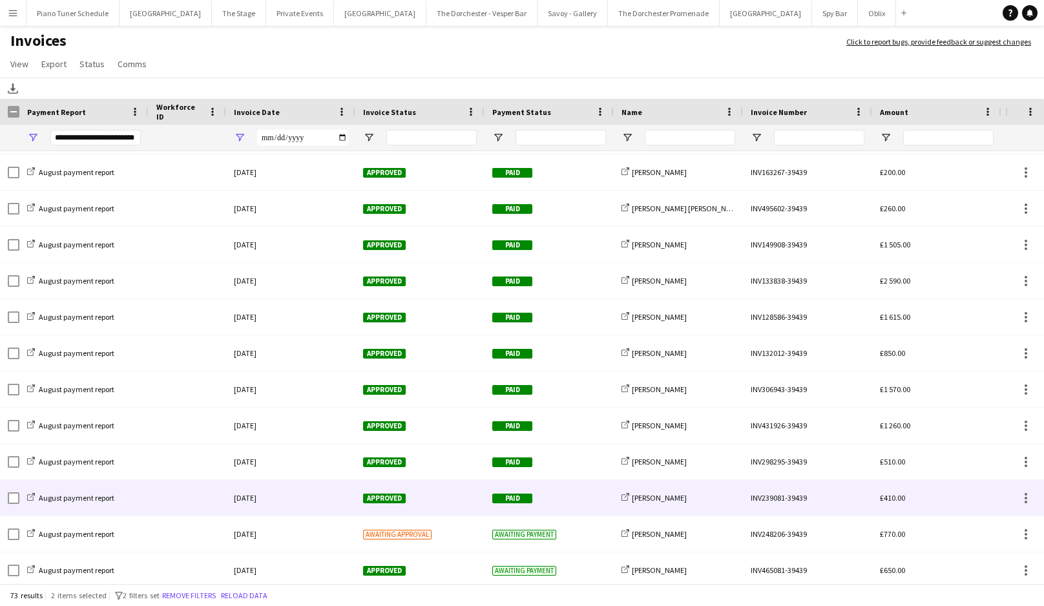
scroll to position [980, 0]
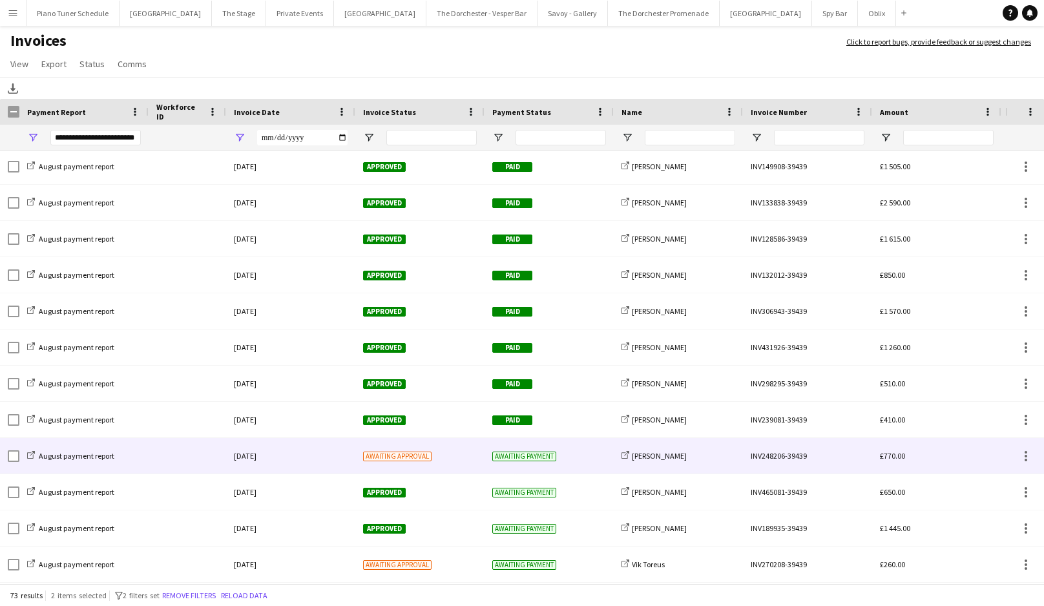
click at [143, 460] on div "August payment report" at bounding box center [83, 456] width 129 height 36
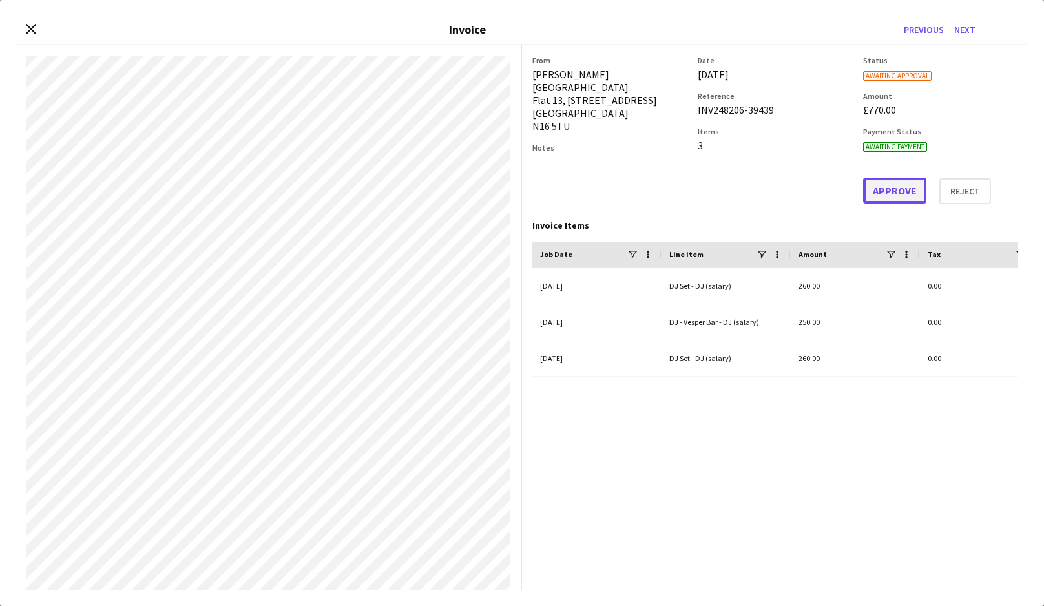
click at [904, 198] on button "Approve" at bounding box center [894, 191] width 63 height 26
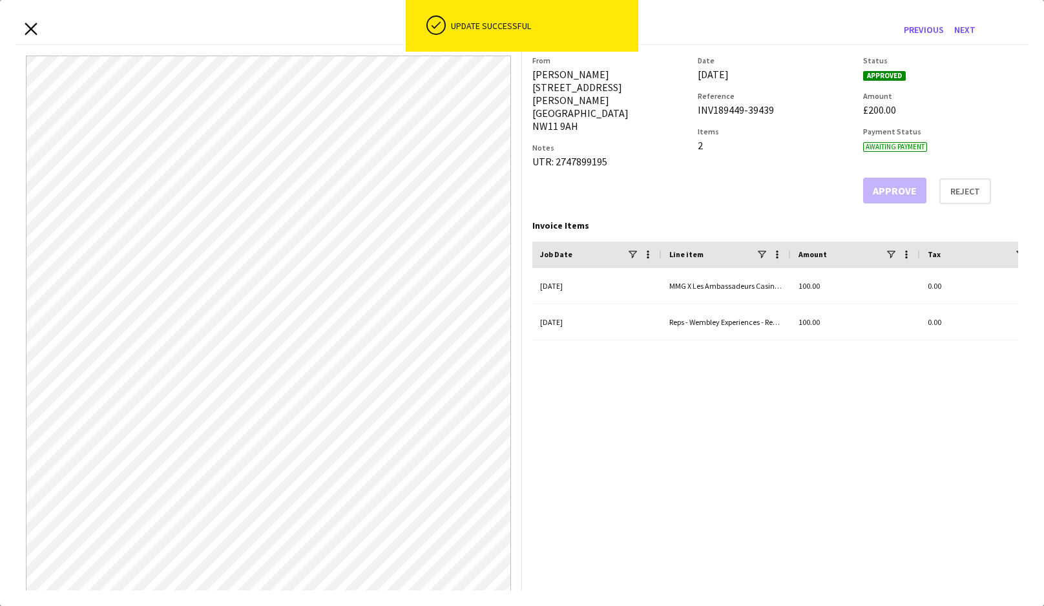
click at [34, 33] on icon "Close invoice dialog" at bounding box center [31, 29] width 12 height 12
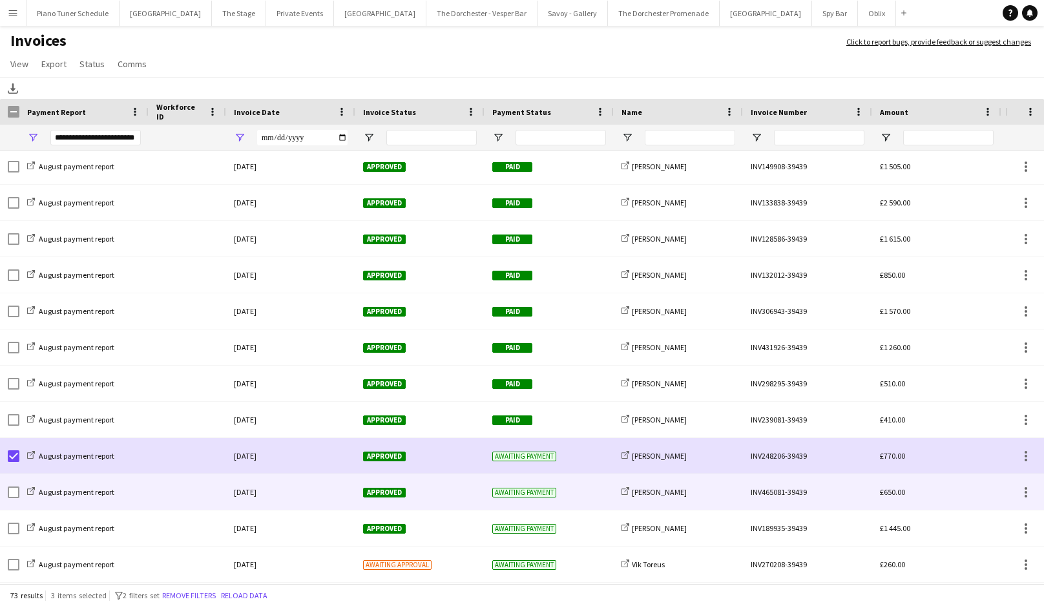
click at [204, 497] on div at bounding box center [188, 492] width 78 height 36
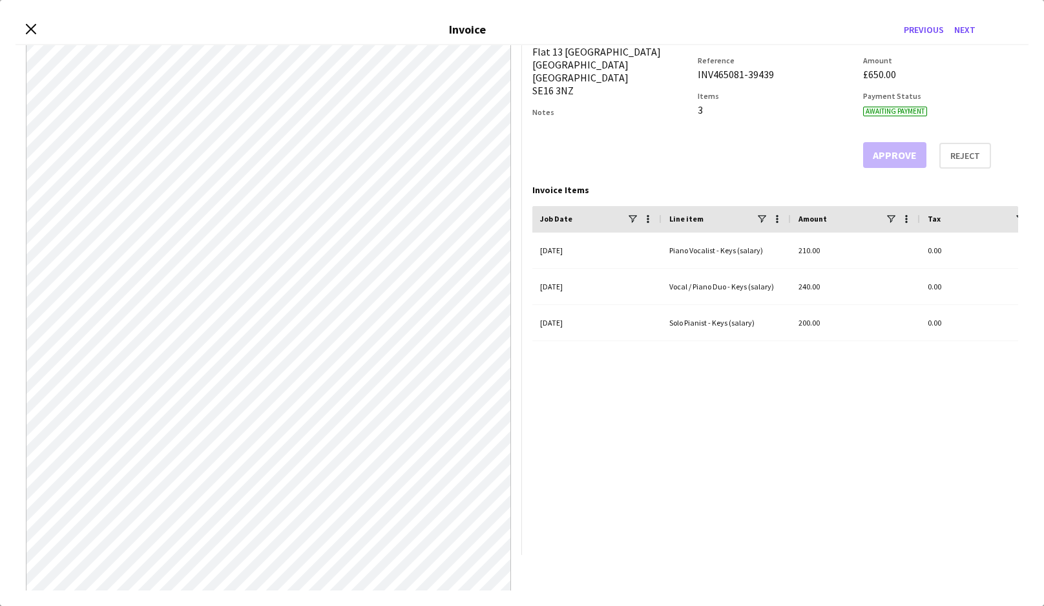
scroll to position [0, 0]
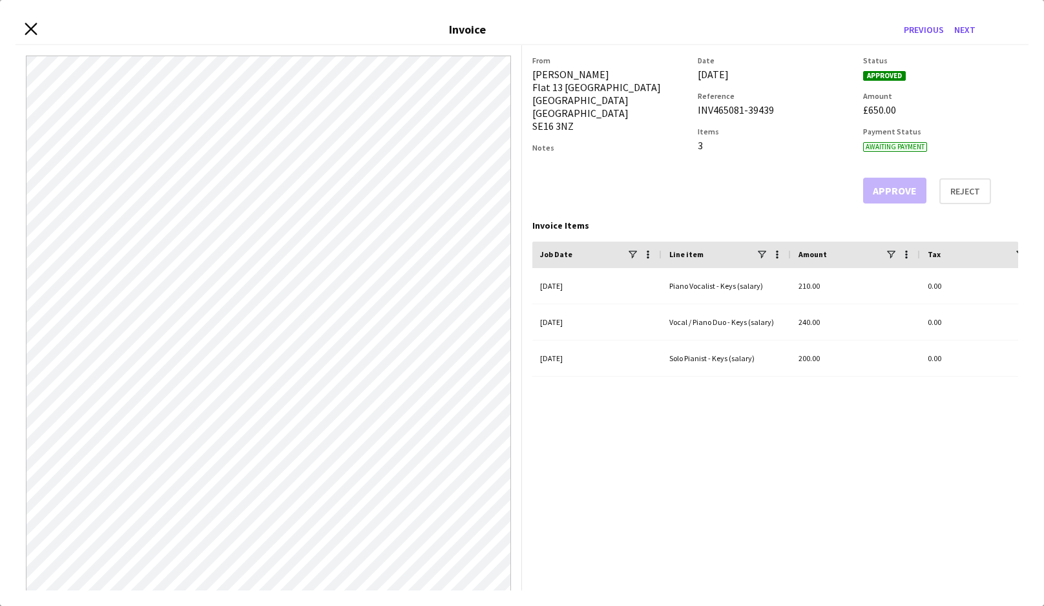
click at [26, 24] on icon at bounding box center [31, 29] width 12 height 12
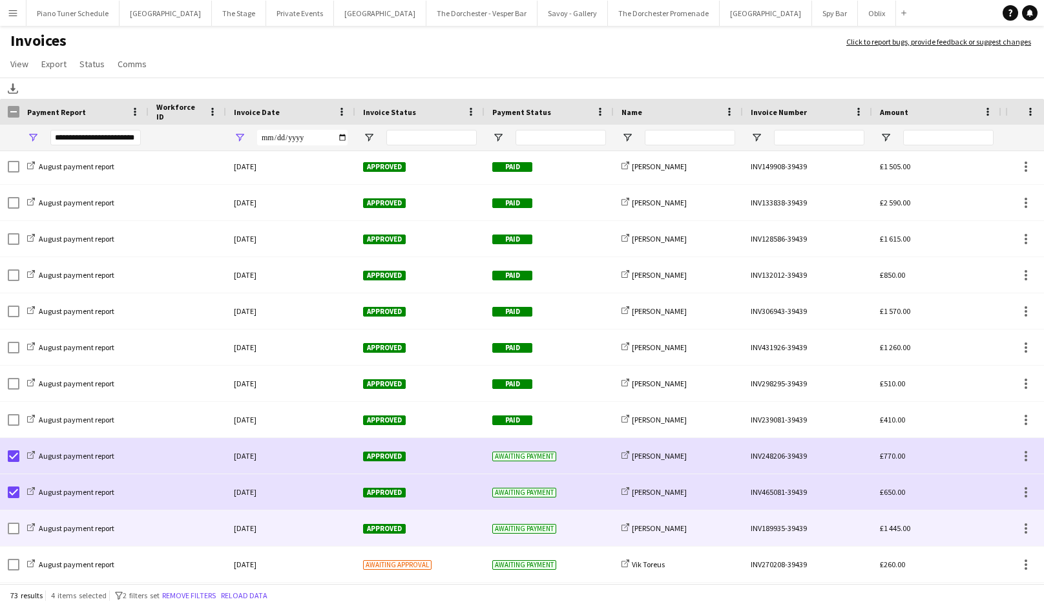
click at [182, 535] on div at bounding box center [188, 529] width 78 height 36
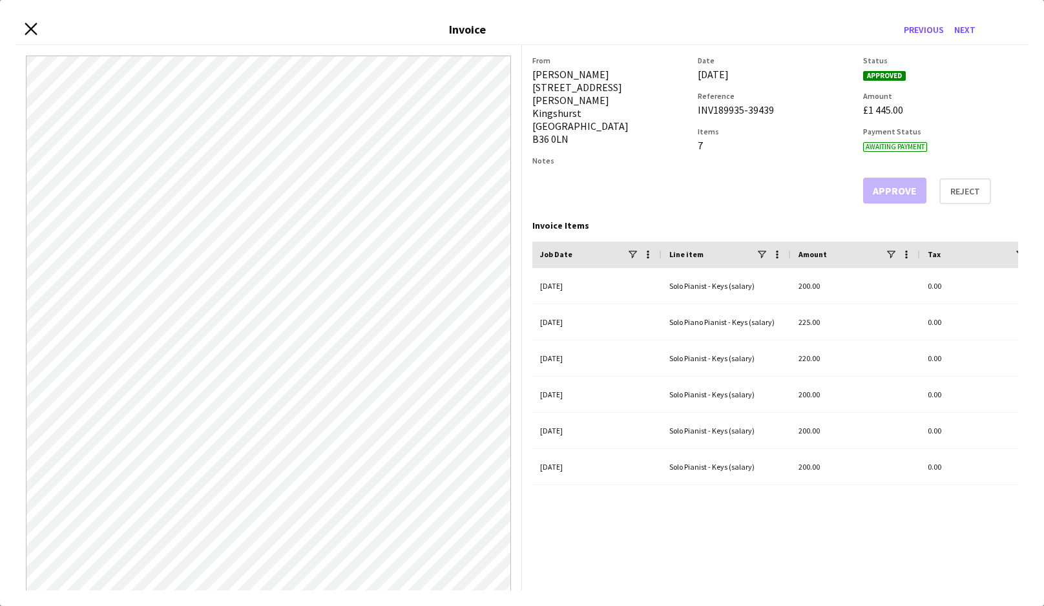
click at [31, 23] on icon "Close invoice dialog" at bounding box center [31, 29] width 12 height 12
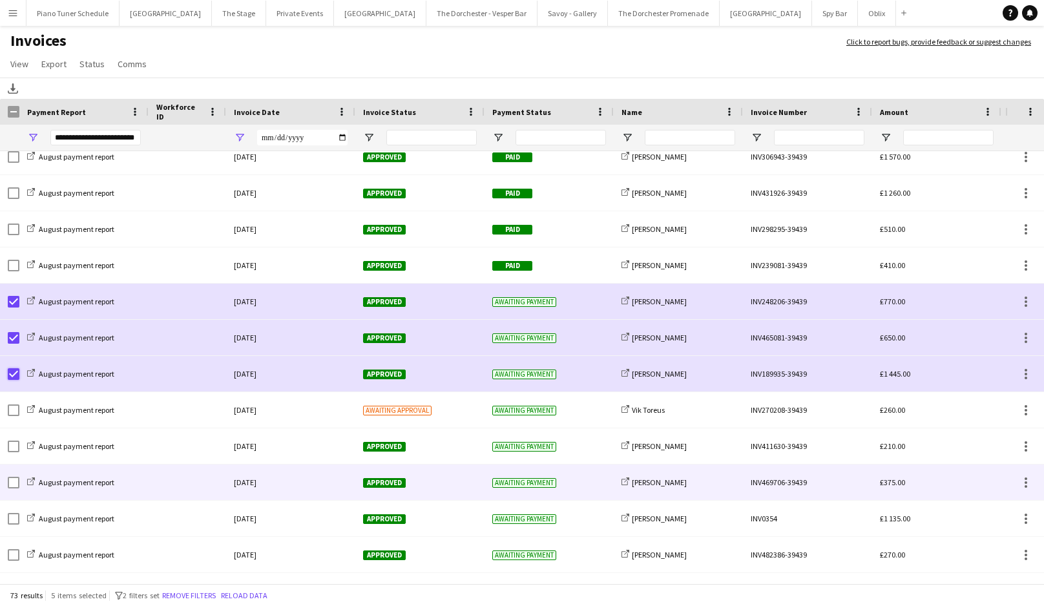
scroll to position [1149, 0]
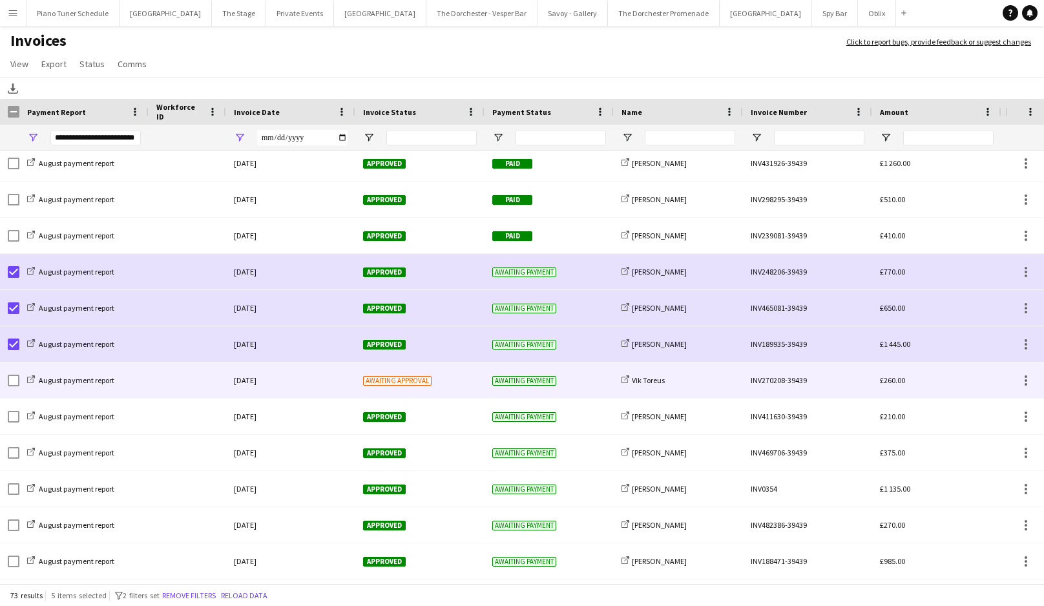
click at [167, 385] on div at bounding box center [188, 381] width 78 height 36
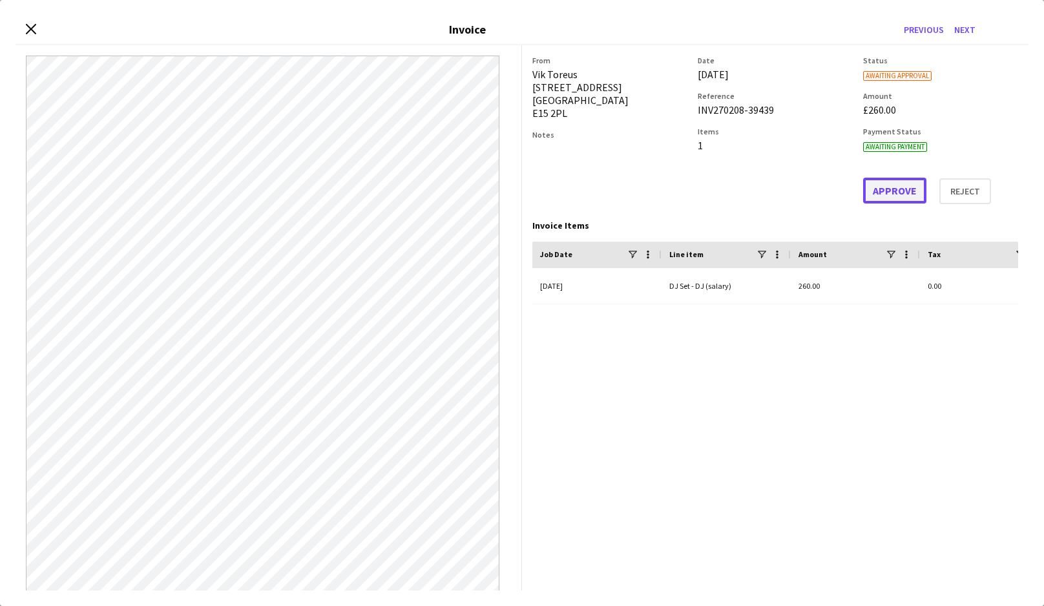
click at [889, 192] on button "Approve" at bounding box center [894, 191] width 63 height 26
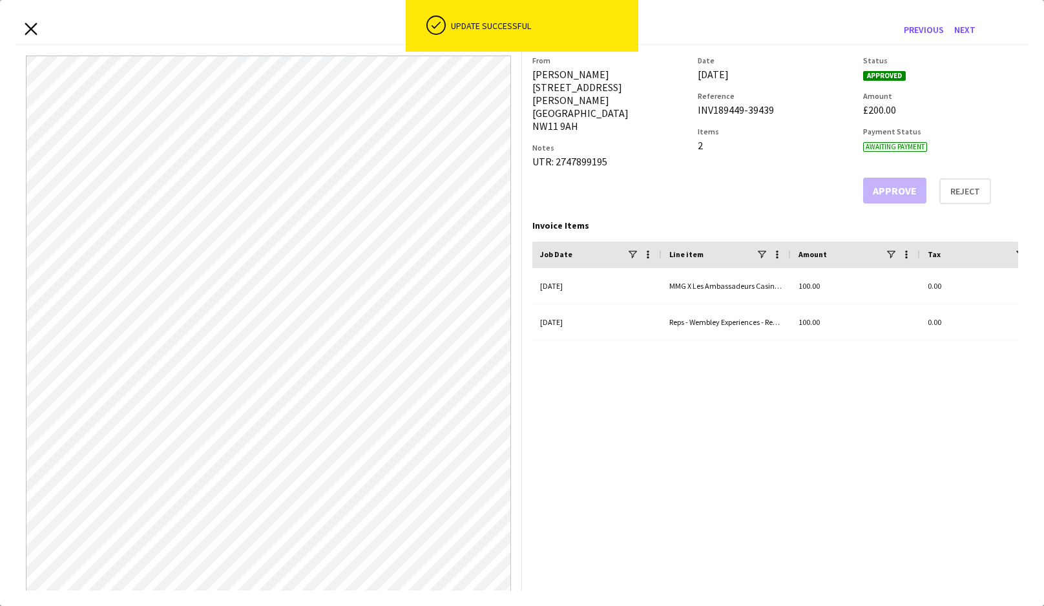
click at [28, 28] on icon "Close invoice dialog" at bounding box center [31, 29] width 12 height 12
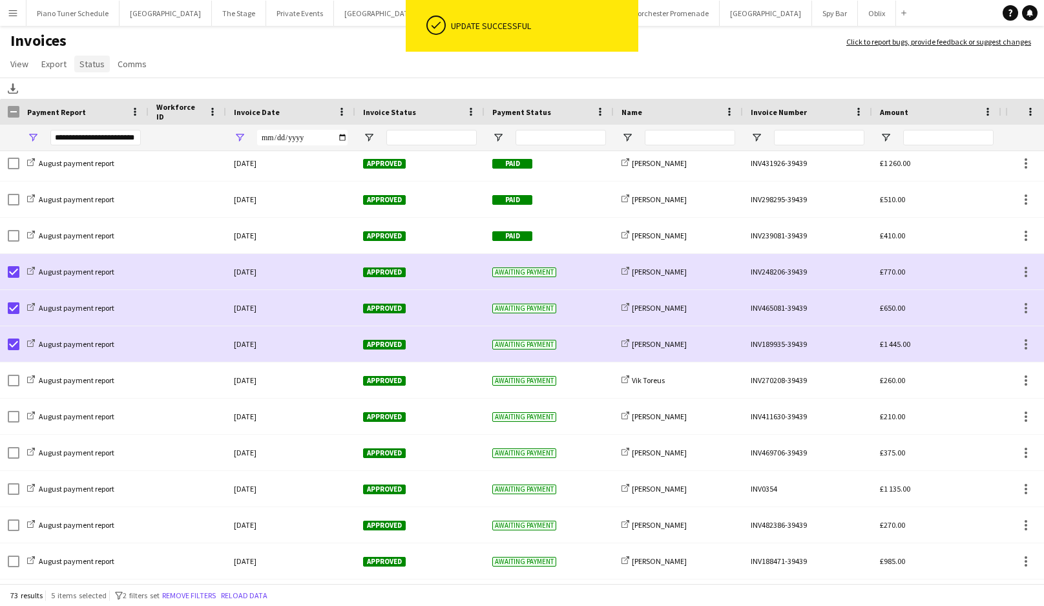
click at [91, 61] on span "Status" at bounding box center [91, 64] width 25 height 12
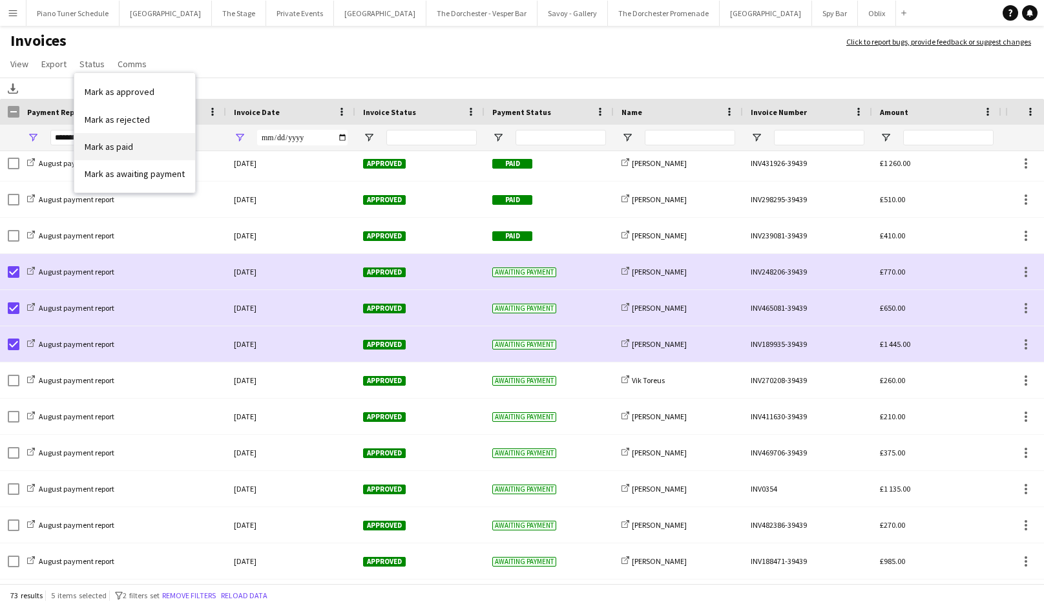
click at [132, 144] on link "Mark as paid" at bounding box center [134, 146] width 121 height 27
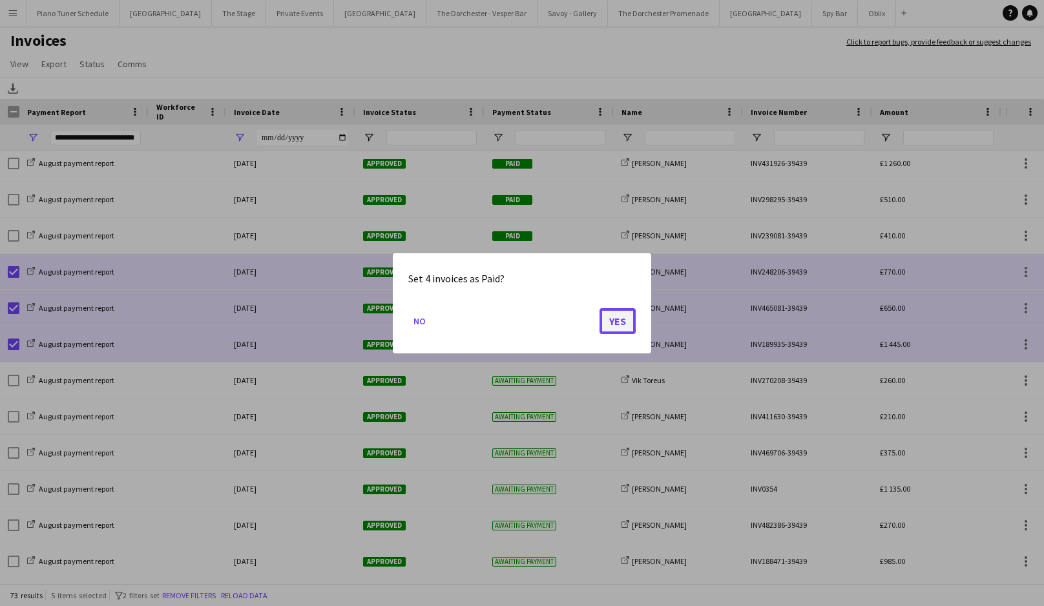
click at [634, 327] on button "Yes" at bounding box center [618, 321] width 36 height 26
